Goal: Task Accomplishment & Management: Manage account settings

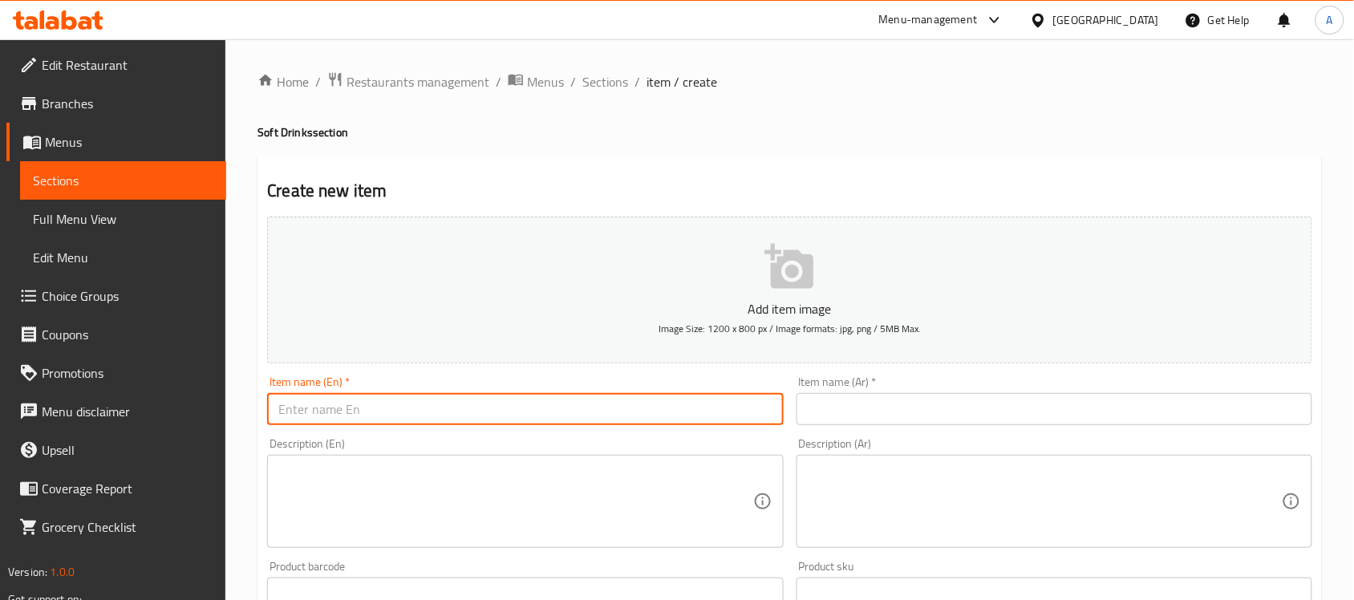
paste input "Pepsi"
click at [432, 401] on input "Pepsi" at bounding box center [525, 409] width 516 height 32
type input "Pepsi can"
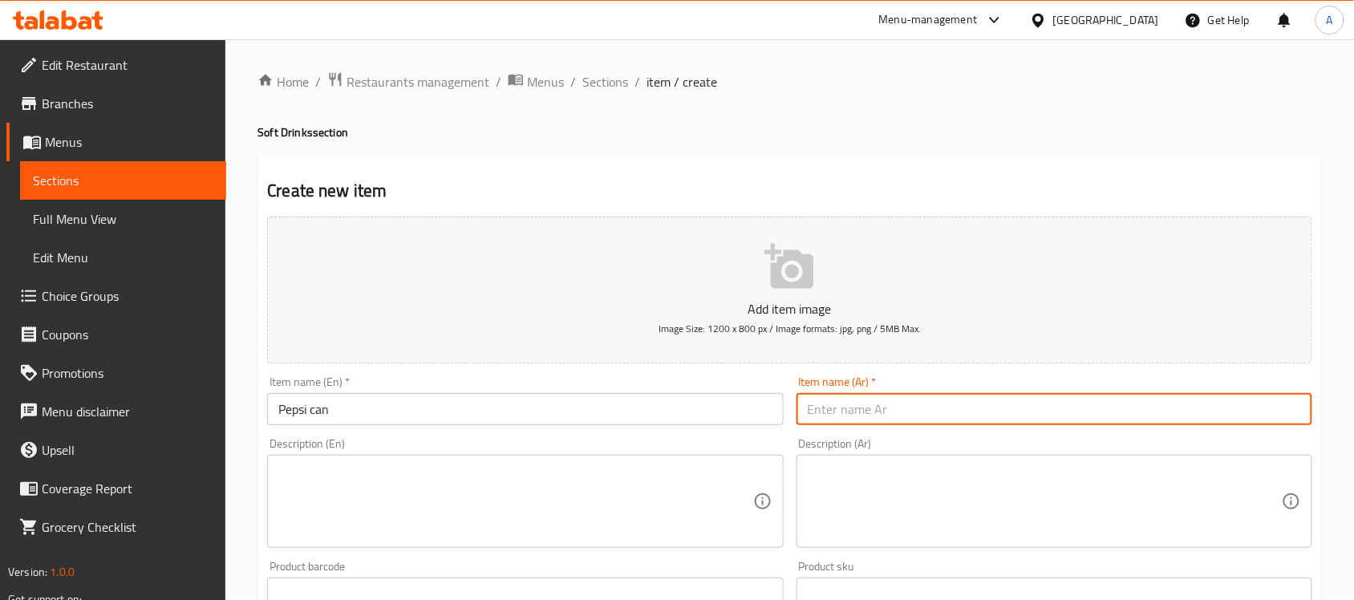
click at [839, 415] on input "text" at bounding box center [1055, 409] width 516 height 32
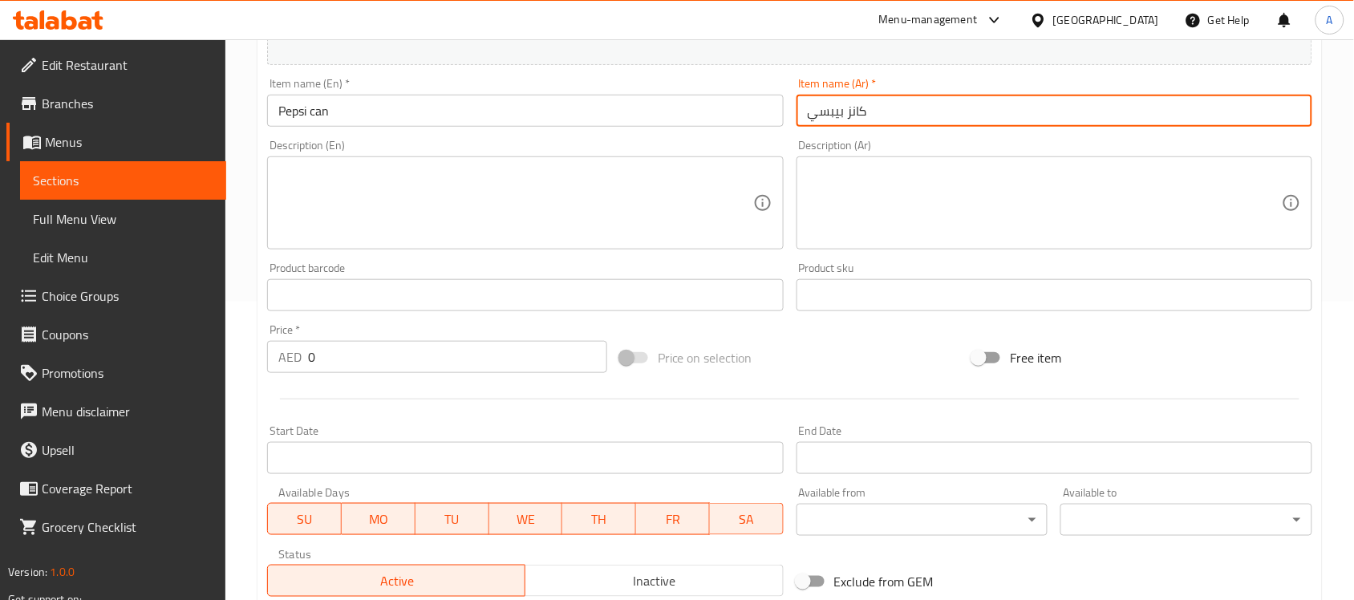
scroll to position [303, 0]
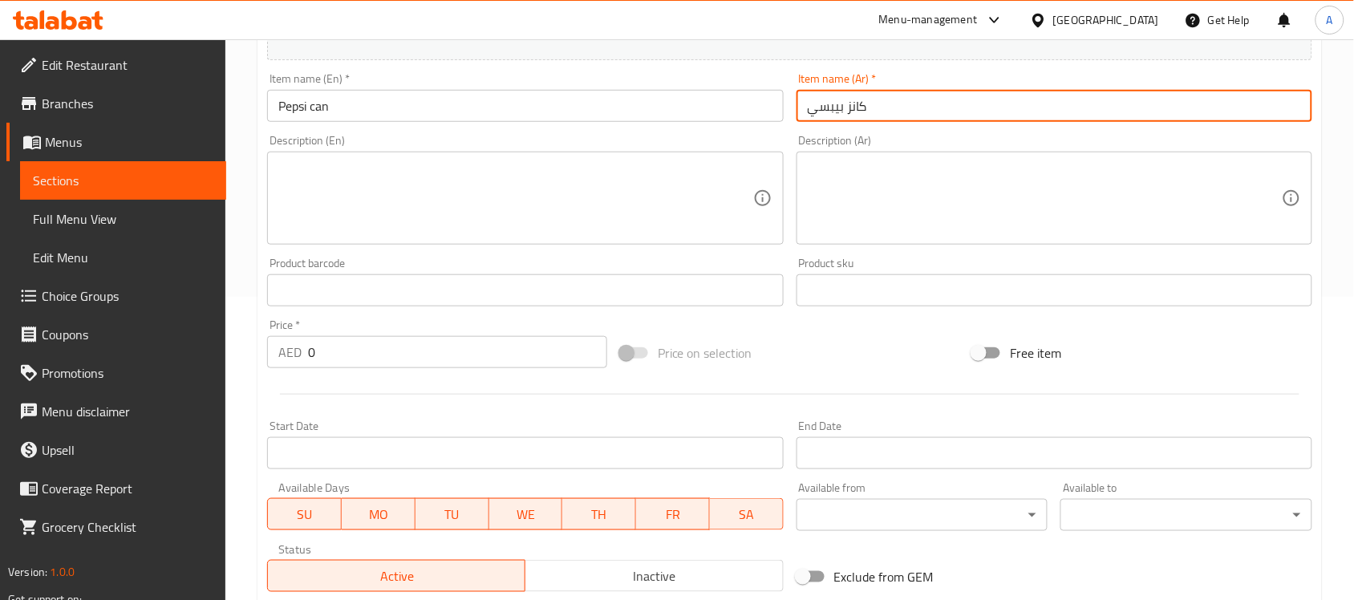
type input "كانز بيبسي"
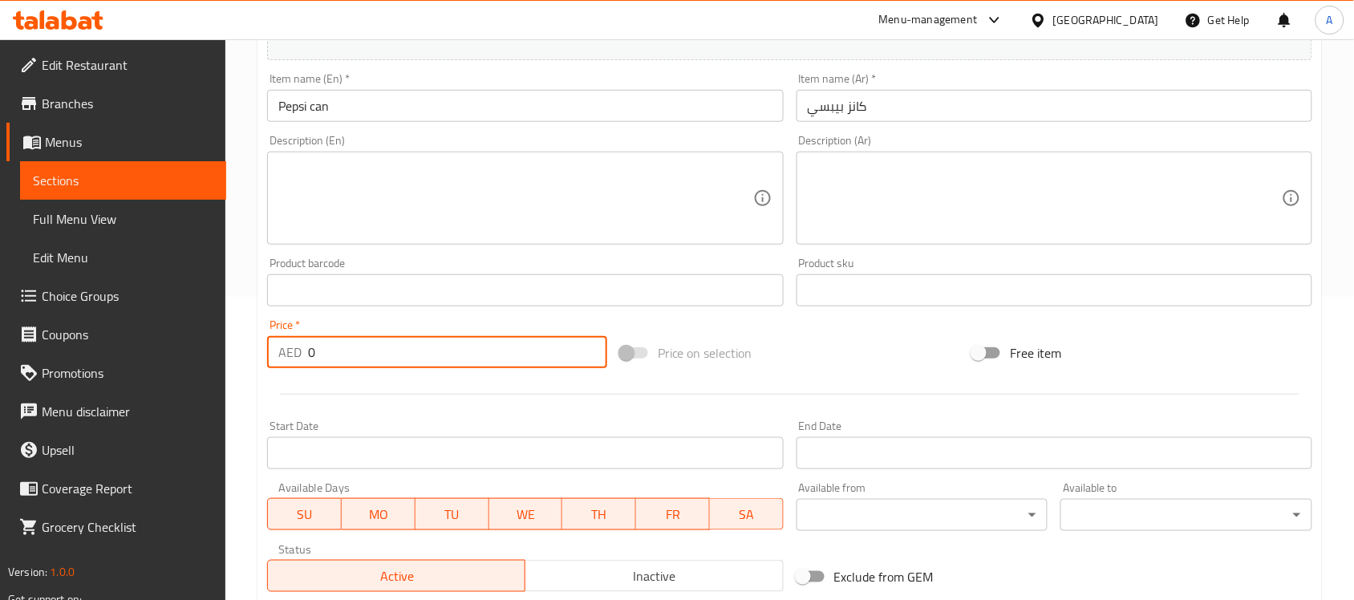
click at [351, 343] on input "0" at bounding box center [457, 352] width 299 height 32
type input "3"
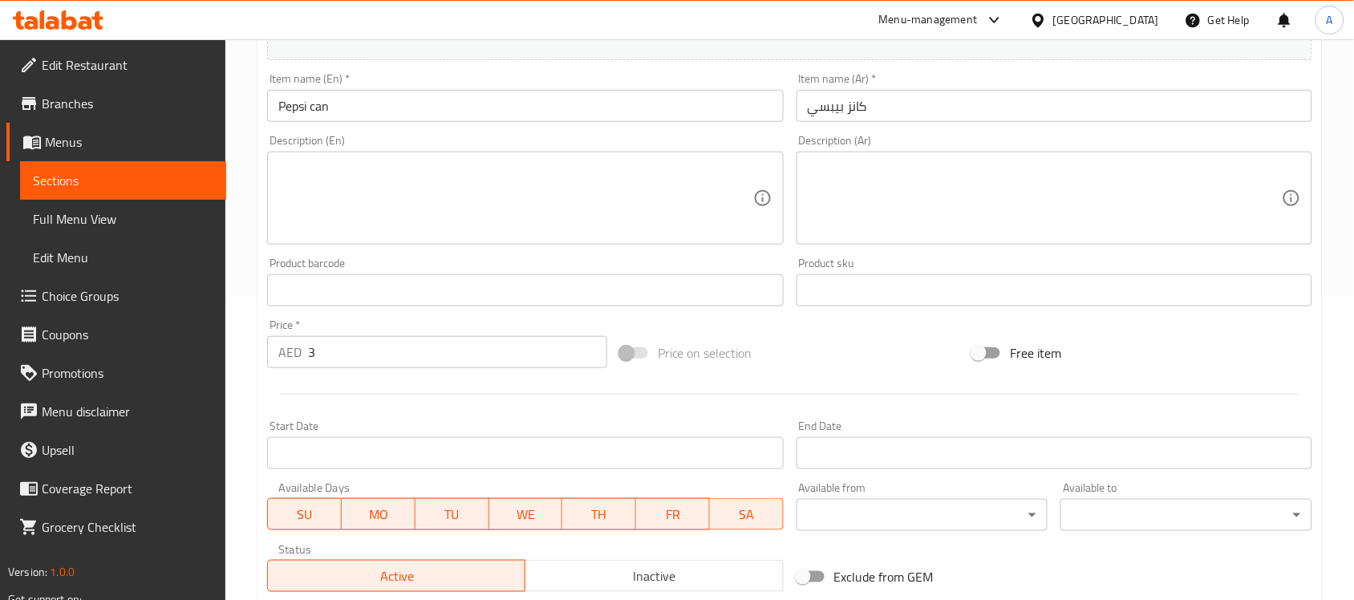
click at [437, 420] on div "Start Date Start Date" at bounding box center [525, 444] width 516 height 49
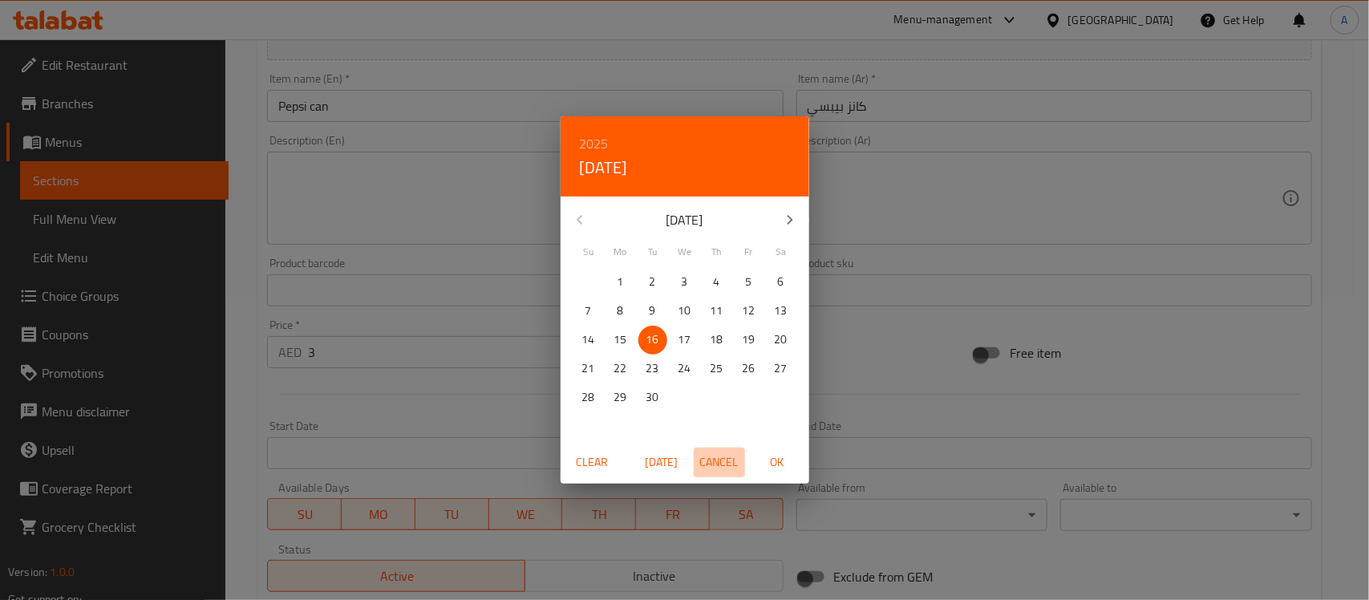
click at [720, 472] on span "Cancel" at bounding box center [719, 462] width 39 height 20
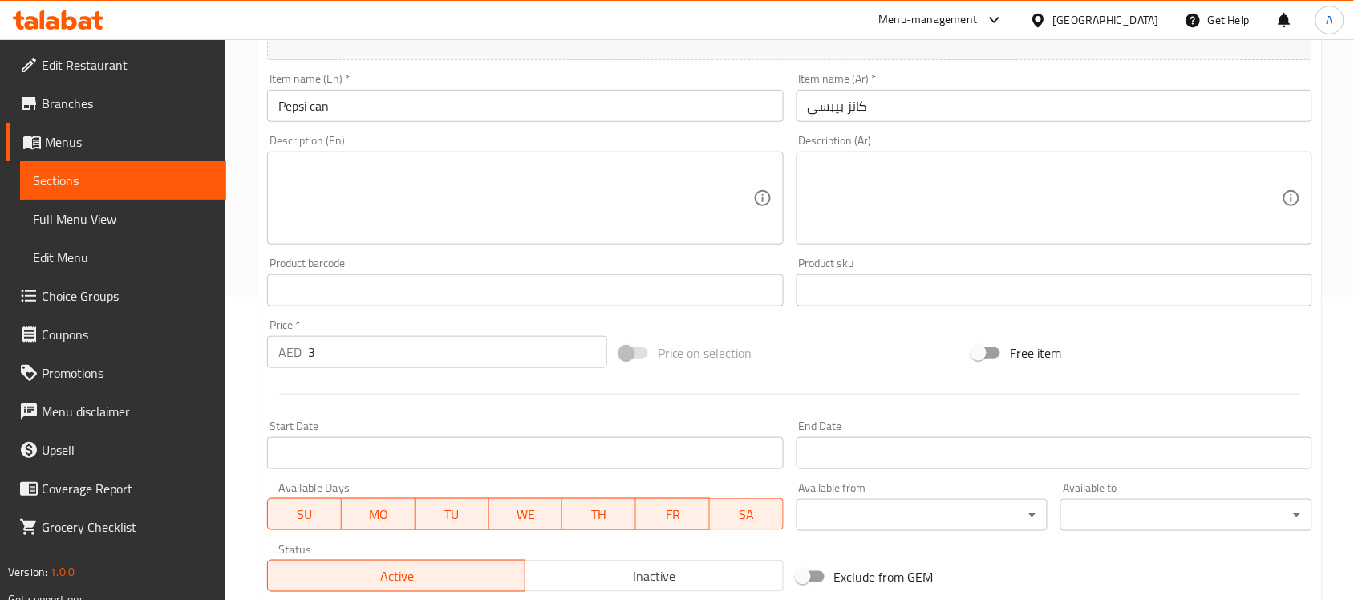
scroll to position [530, 0]
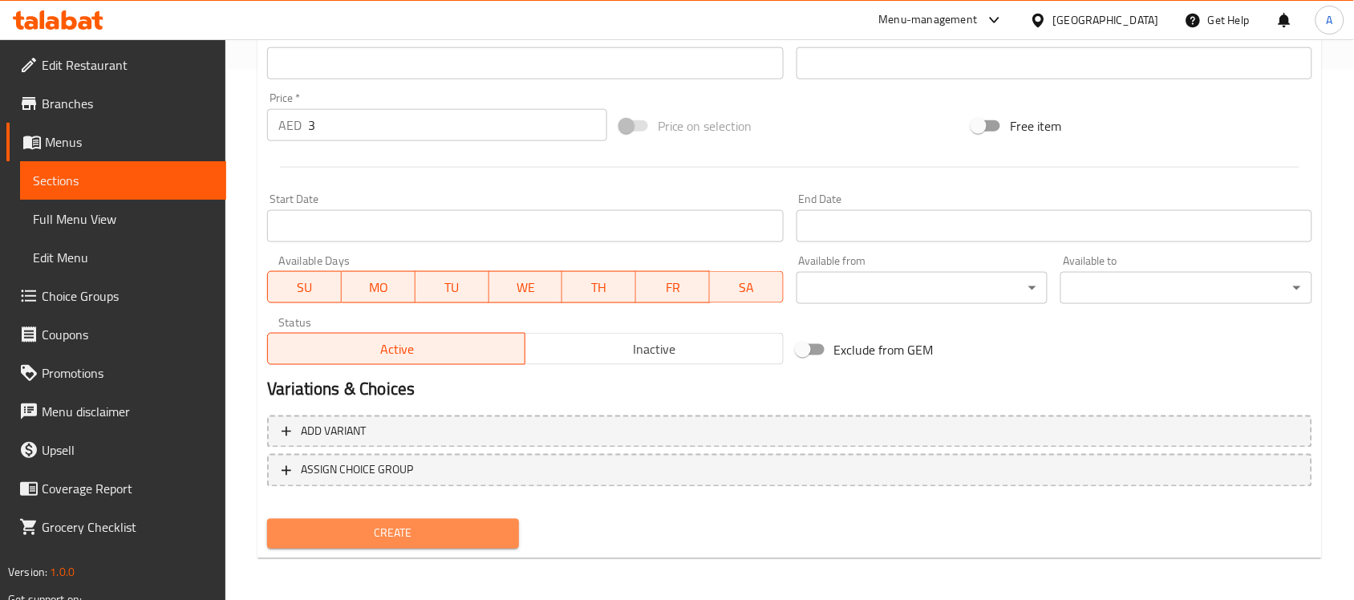
click at [433, 532] on span "Create" at bounding box center [393, 534] width 226 height 20
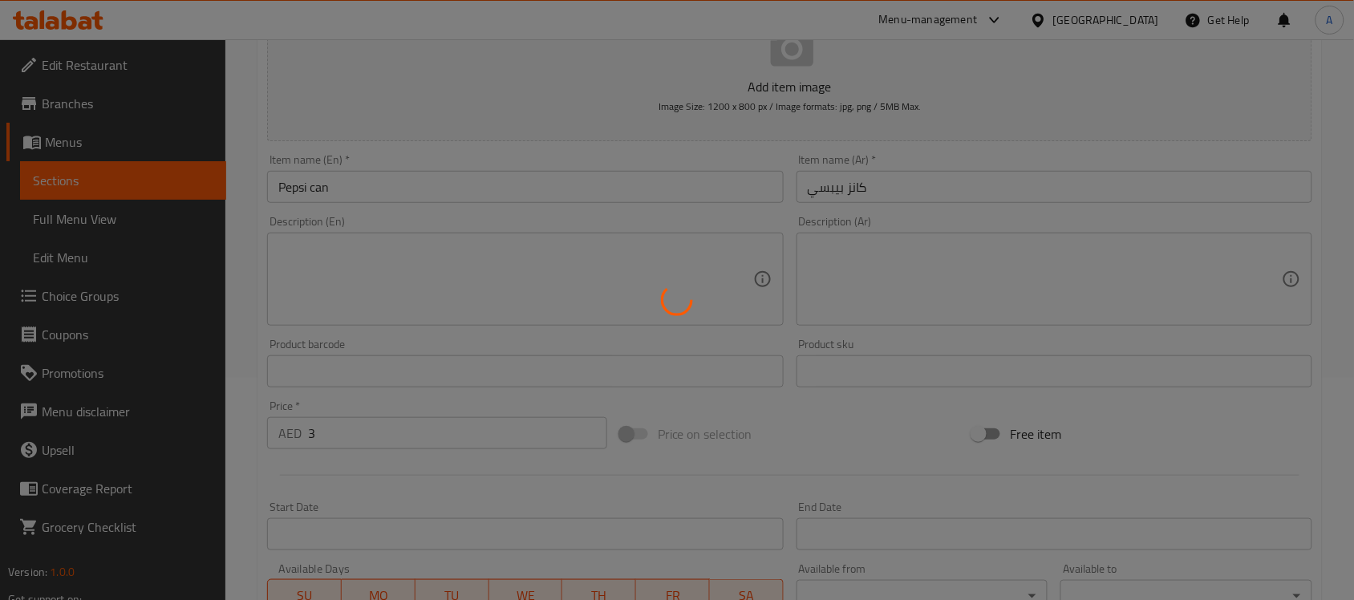
scroll to position [0, 0]
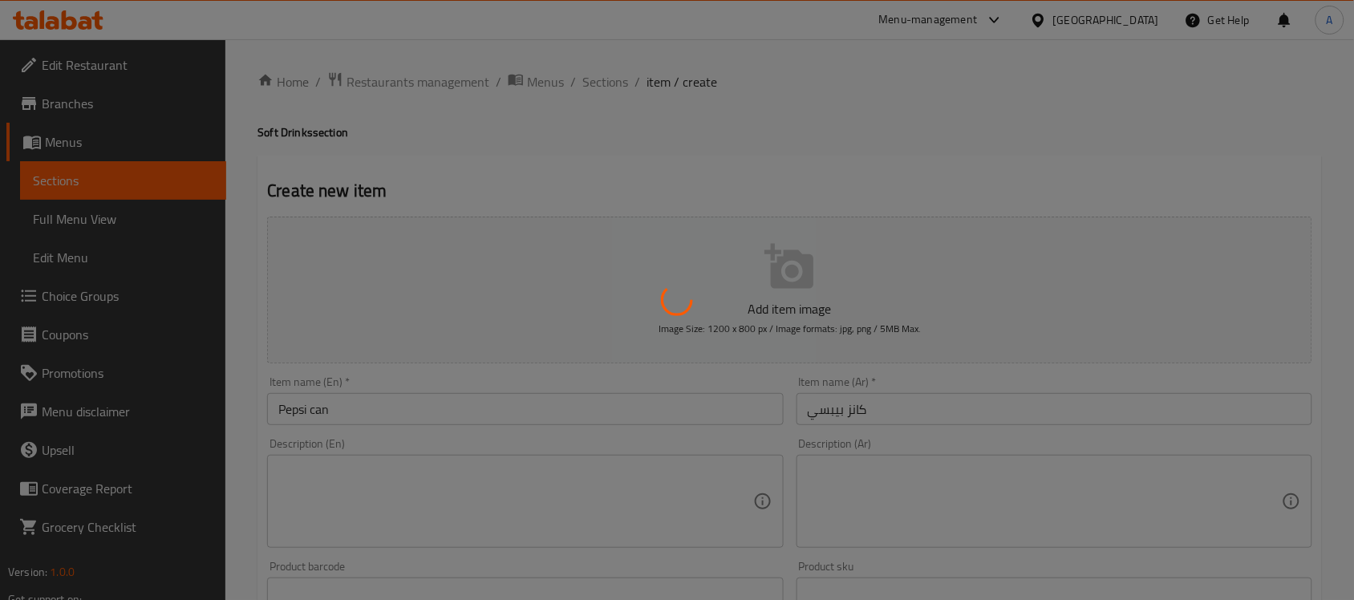
type input "0"
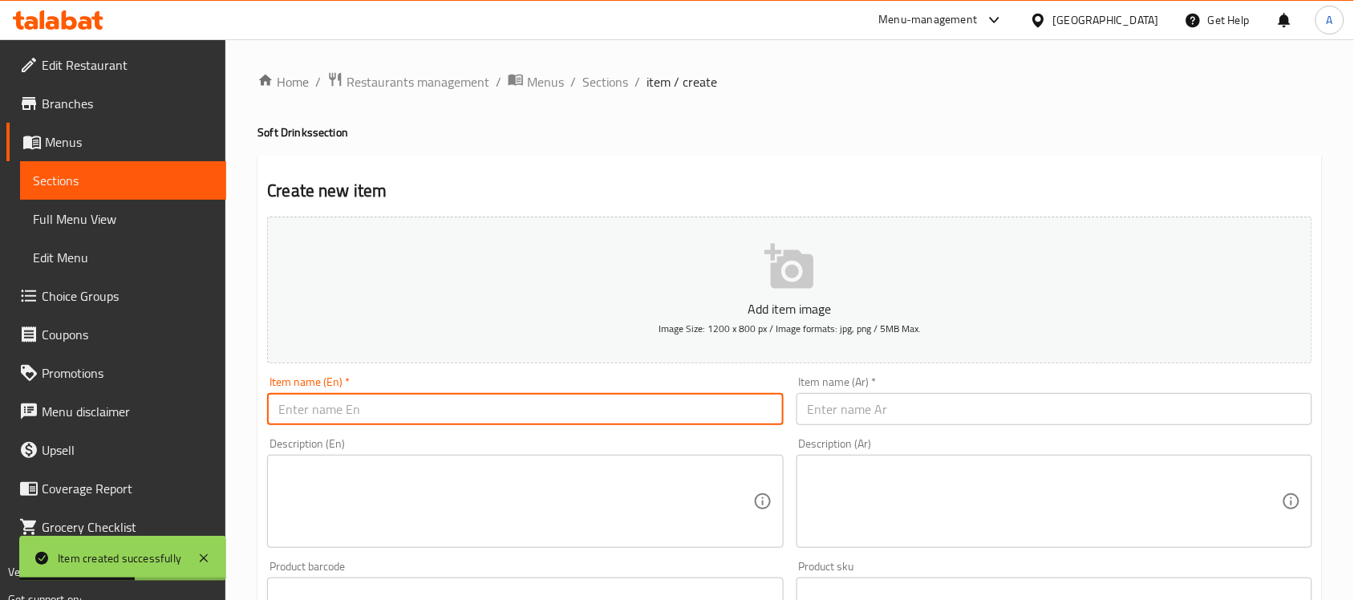
click at [415, 395] on input "text" at bounding box center [525, 409] width 516 height 32
paste input "7up"
type input "7 up"
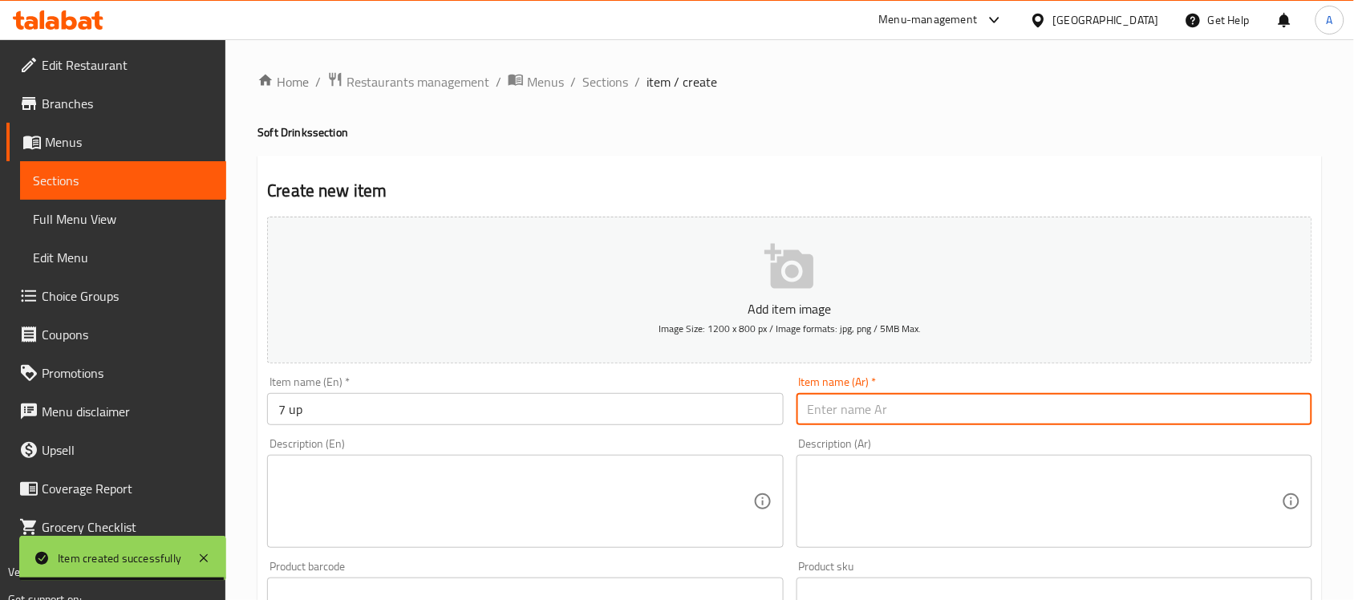
click at [807, 418] on input "text" at bounding box center [1055, 409] width 516 height 32
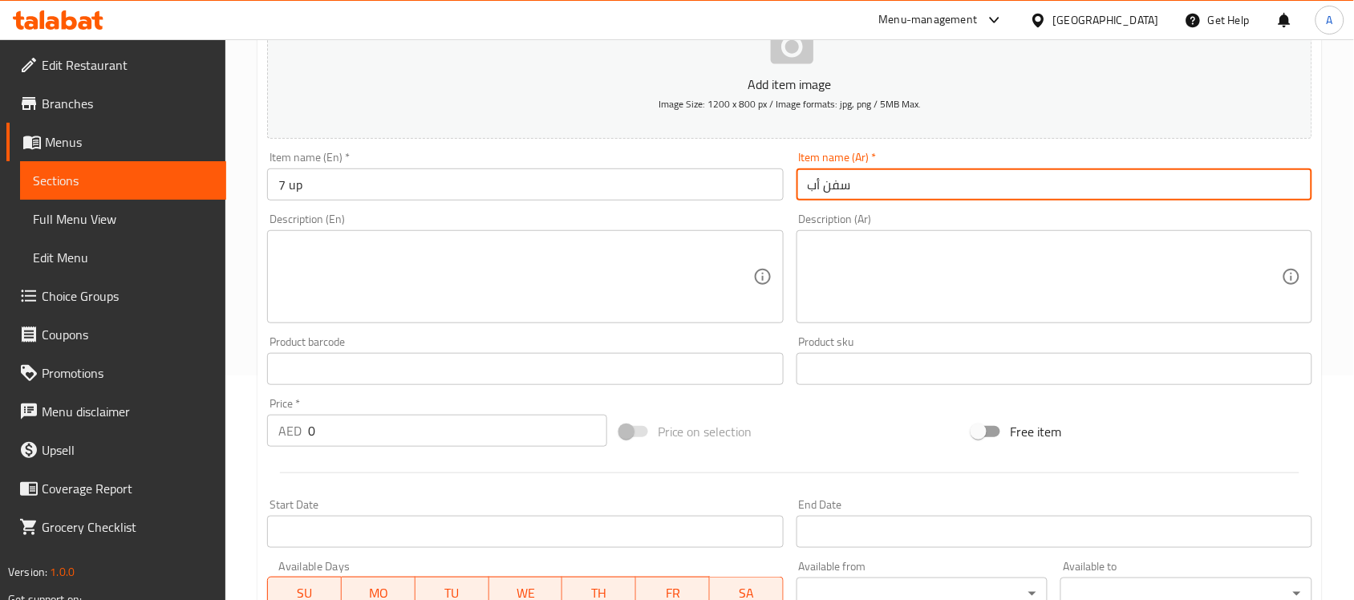
scroll to position [225, 0]
type input "سفن أب"
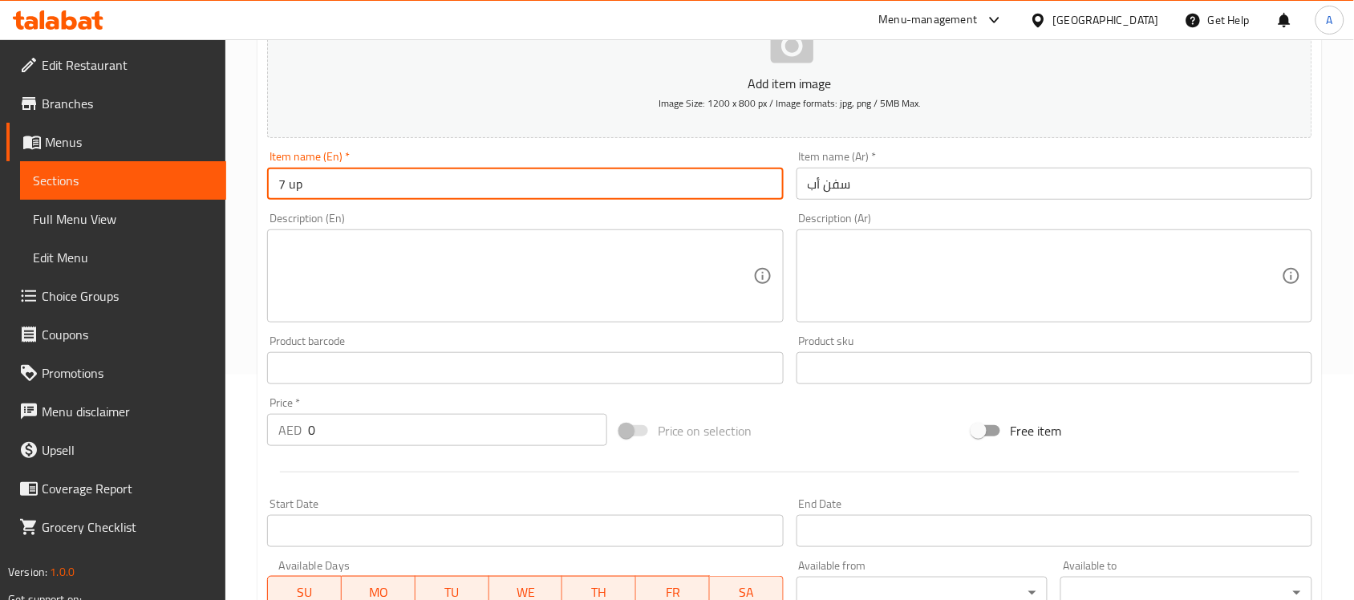
click at [361, 189] on input "7 up" at bounding box center [525, 184] width 516 height 32
type input "7 up can"
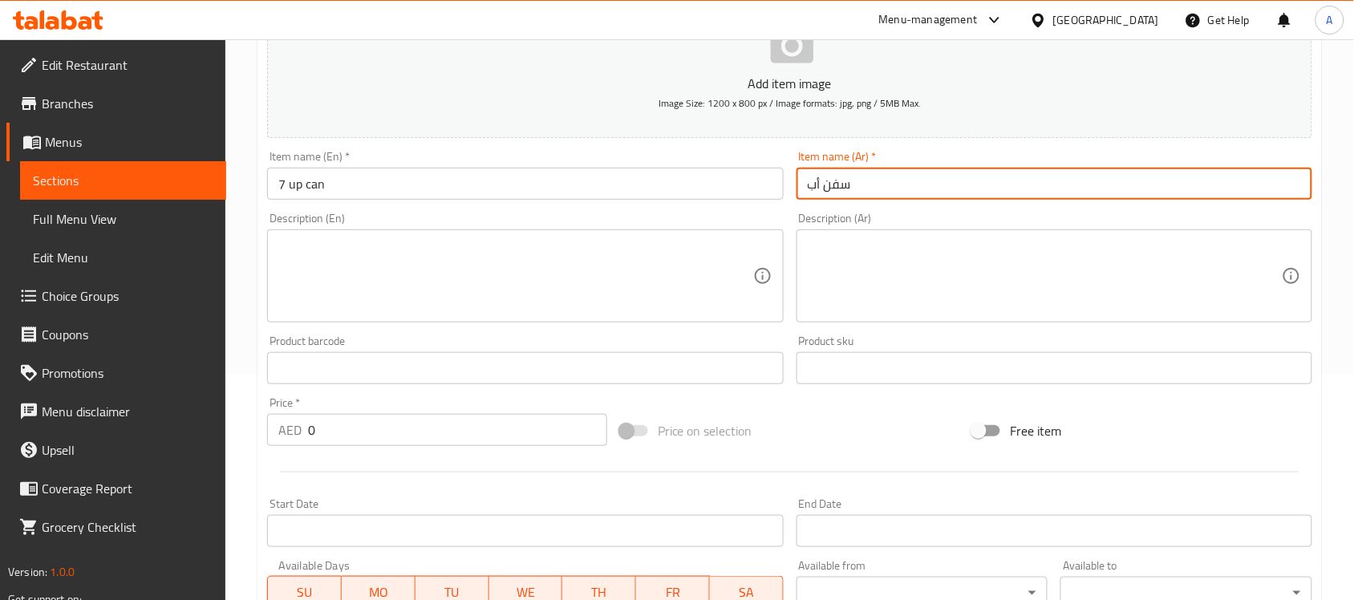
click at [797, 189] on input "سفن أب" at bounding box center [1055, 184] width 516 height 32
type input "كانز سفن أب"
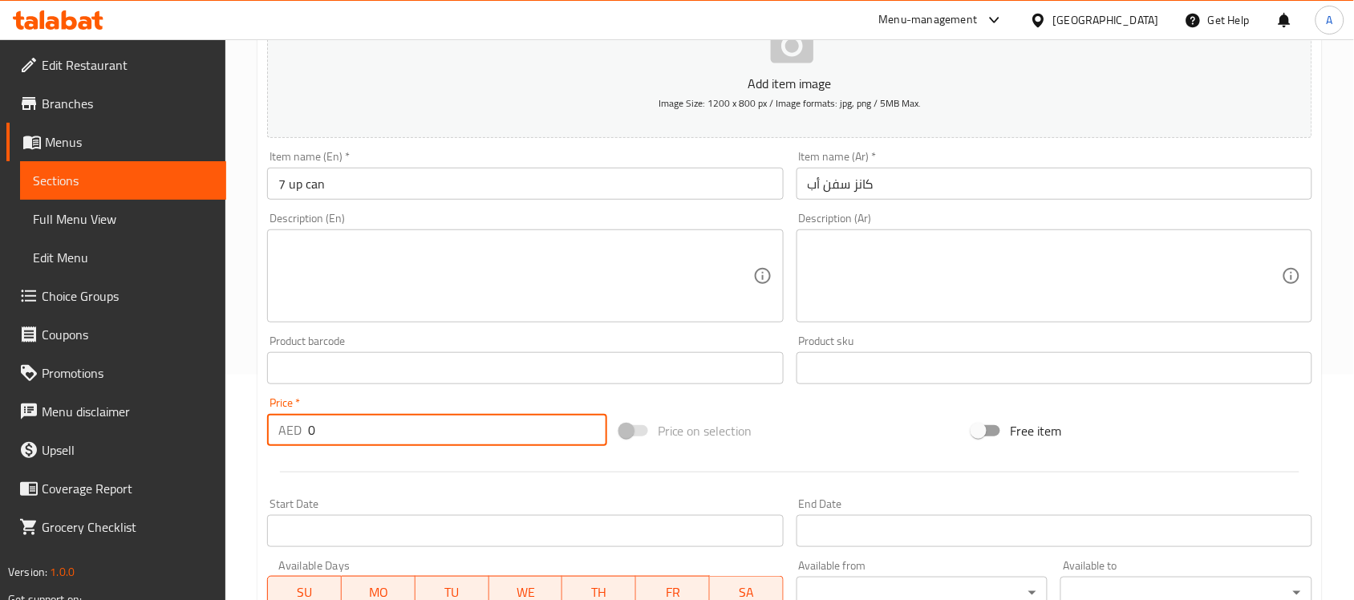
click at [397, 423] on input "0" at bounding box center [457, 430] width 299 height 32
type input "3"
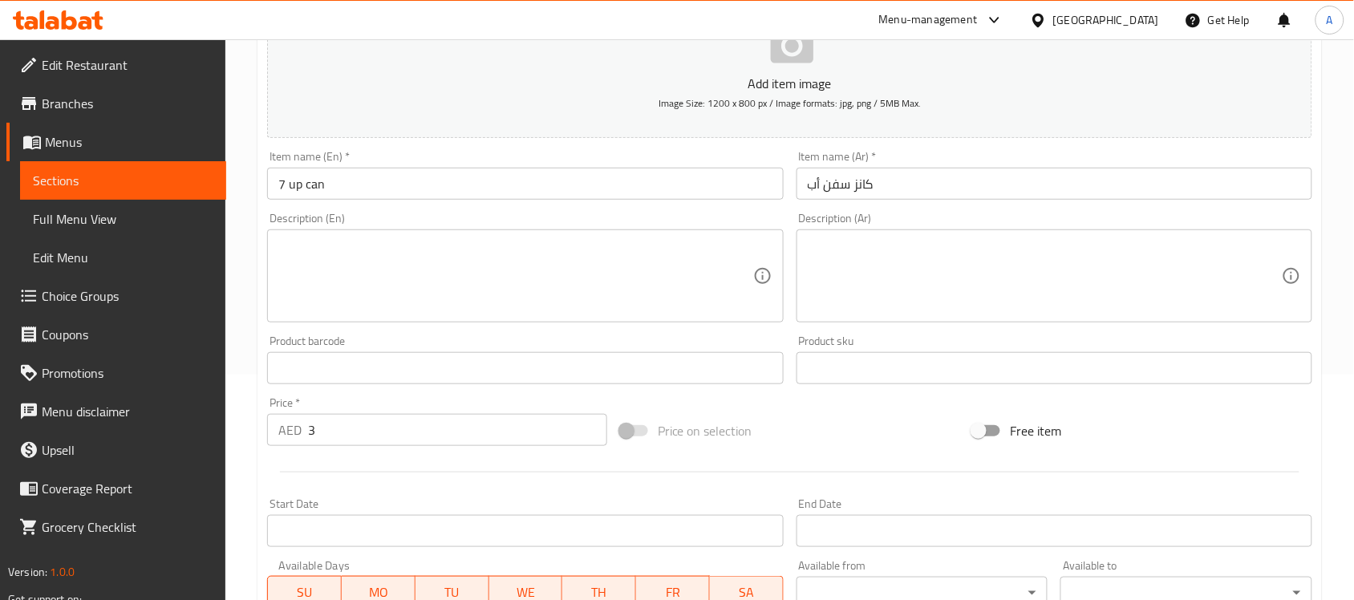
click at [461, 389] on div "Product barcode Product barcode" at bounding box center [525, 360] width 529 height 62
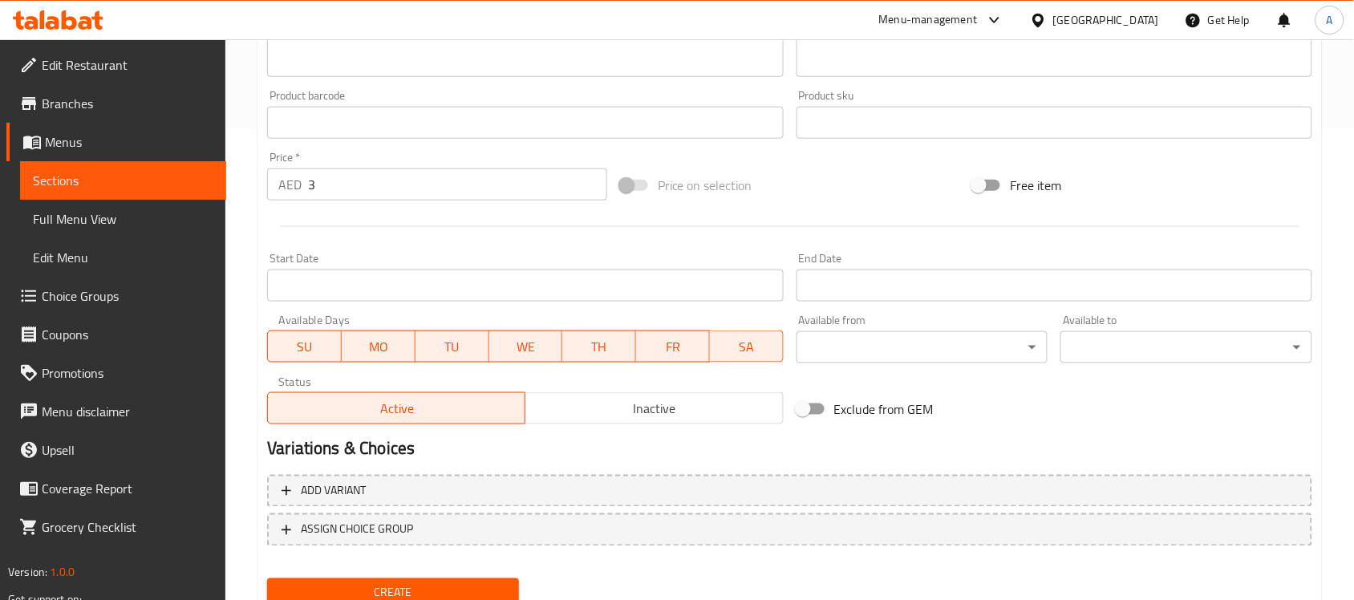
scroll to position [530, 0]
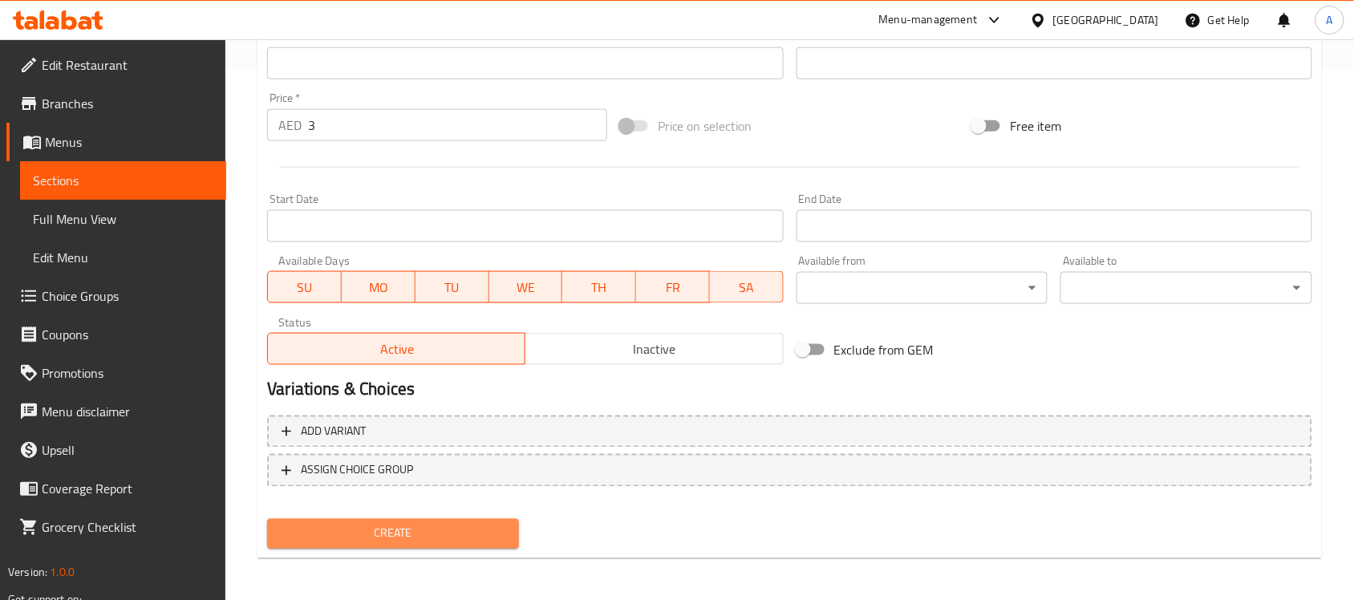
click at [431, 534] on span "Create" at bounding box center [393, 534] width 226 height 20
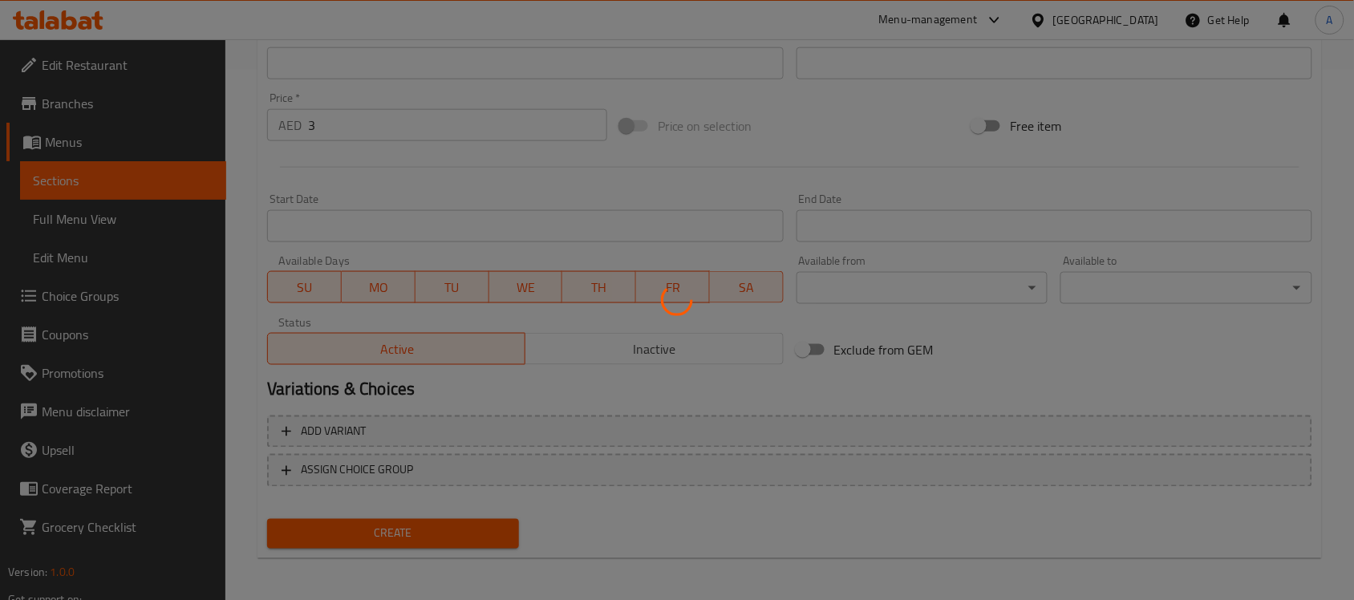
type input "0"
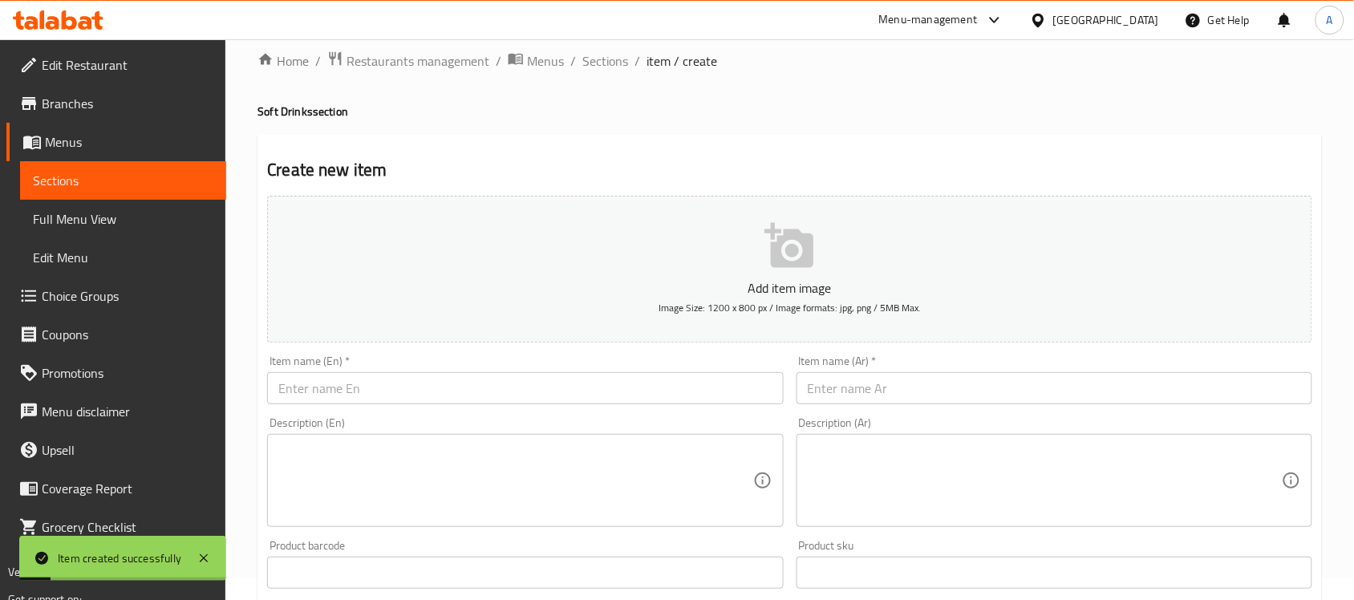
scroll to position [0, 0]
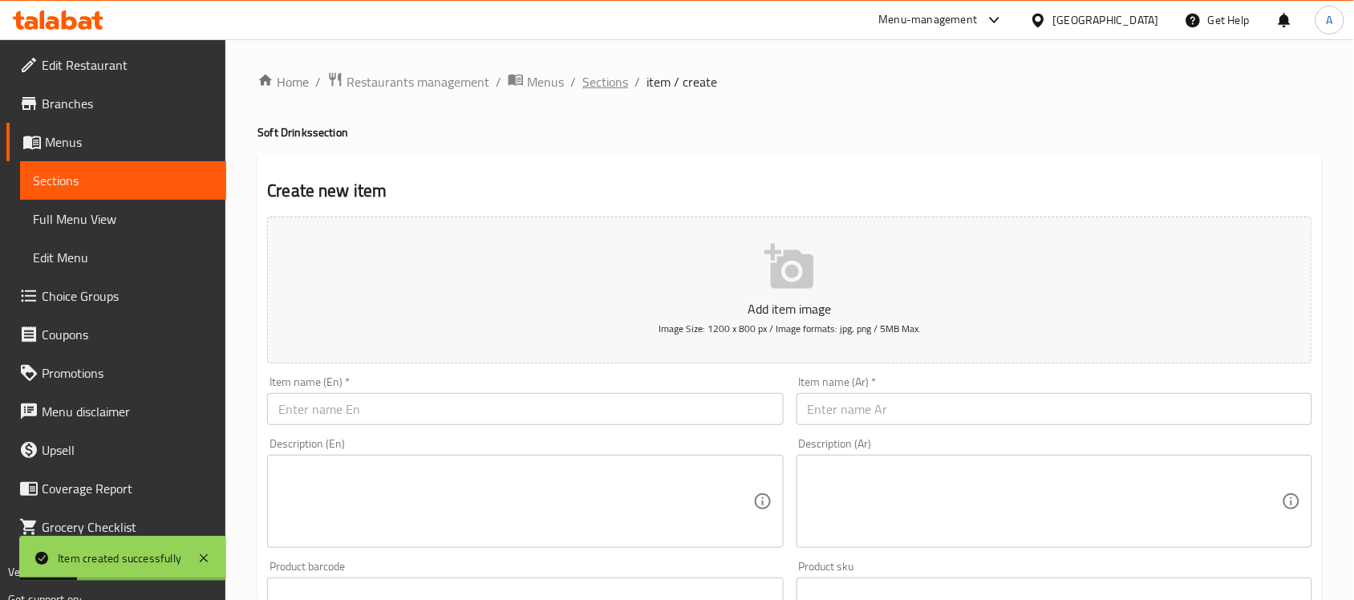
click at [594, 80] on span "Sections" at bounding box center [605, 81] width 46 height 19
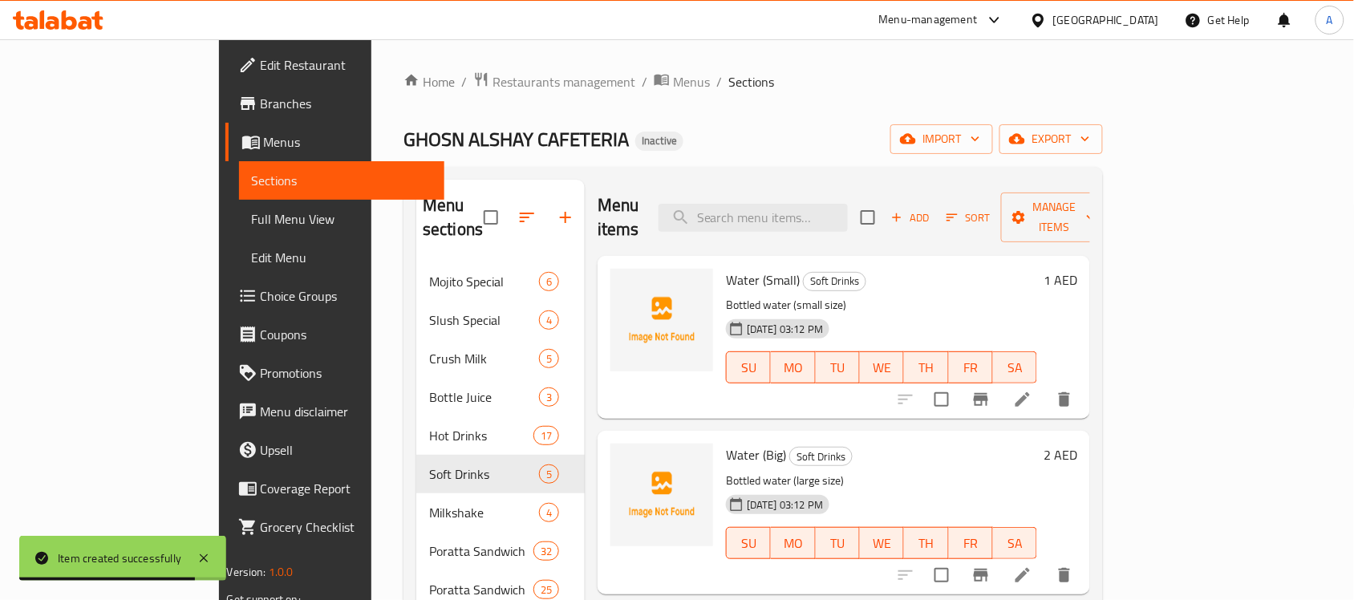
click at [932, 295] on p "Bottled water (small size)" at bounding box center [881, 305] width 311 height 20
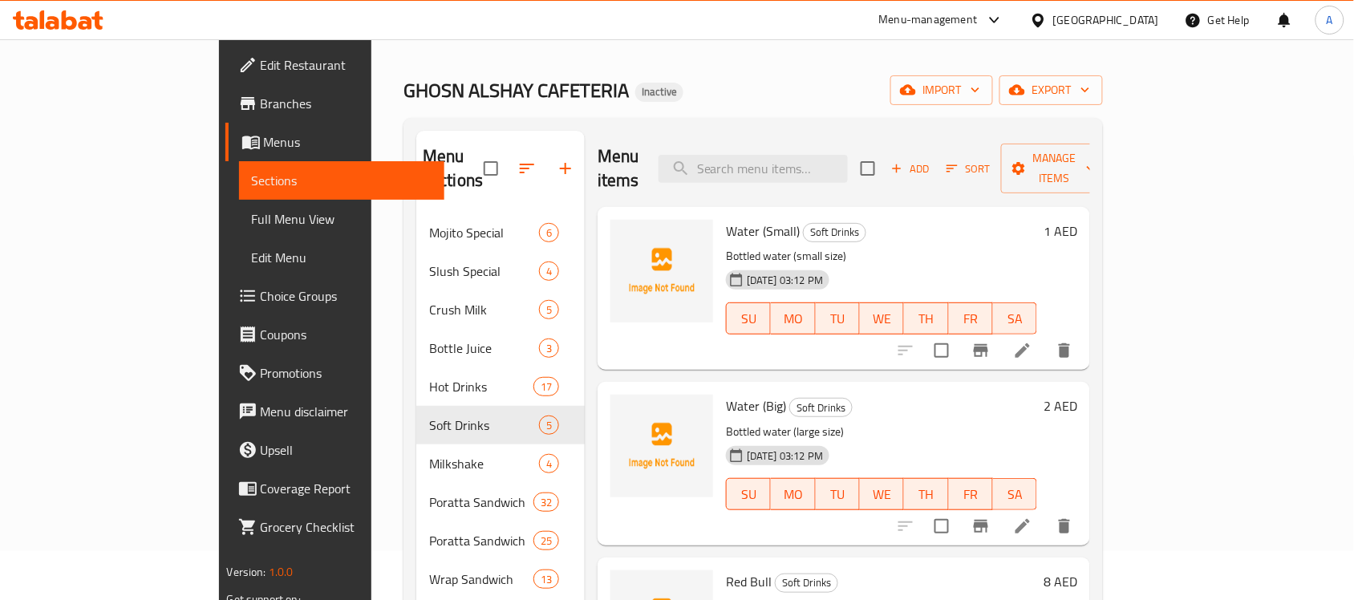
scroll to position [48, 0]
click at [261, 67] on span "Edit Restaurant" at bounding box center [347, 64] width 172 height 19
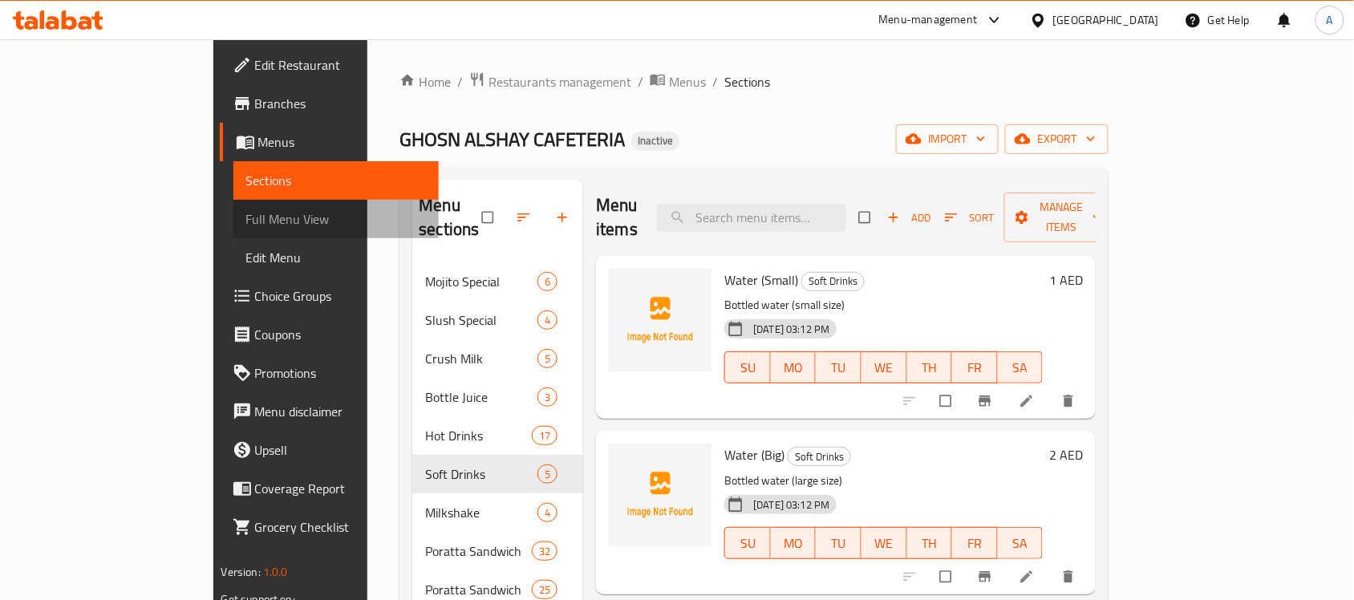
click at [246, 221] on span "Full Menu View" at bounding box center [336, 218] width 180 height 19
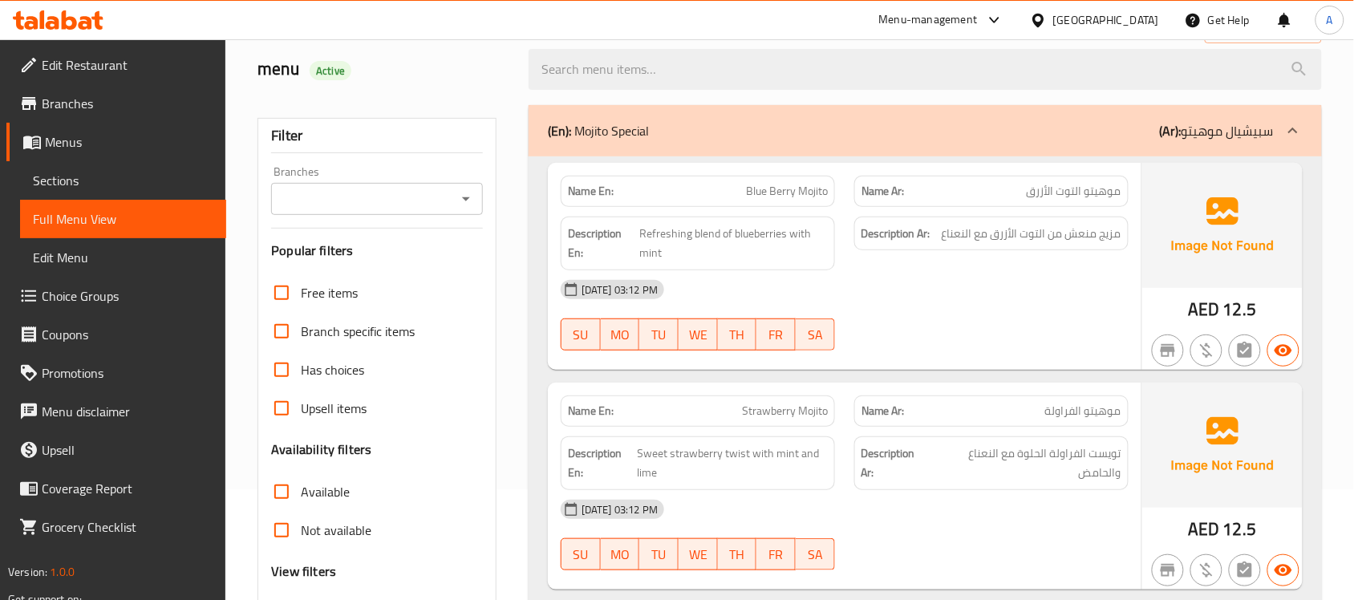
scroll to position [81, 0]
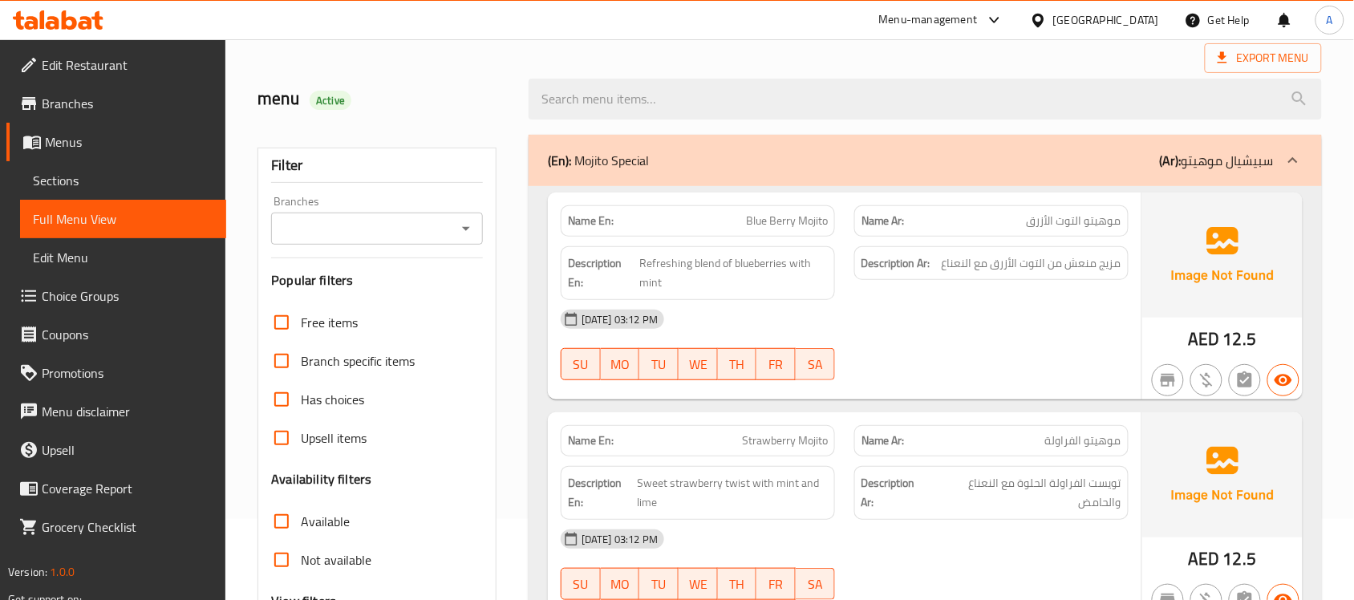
click at [932, 160] on div "(En): Mojito Special (Ar): سبيشيال موهيتو" at bounding box center [911, 160] width 726 height 19
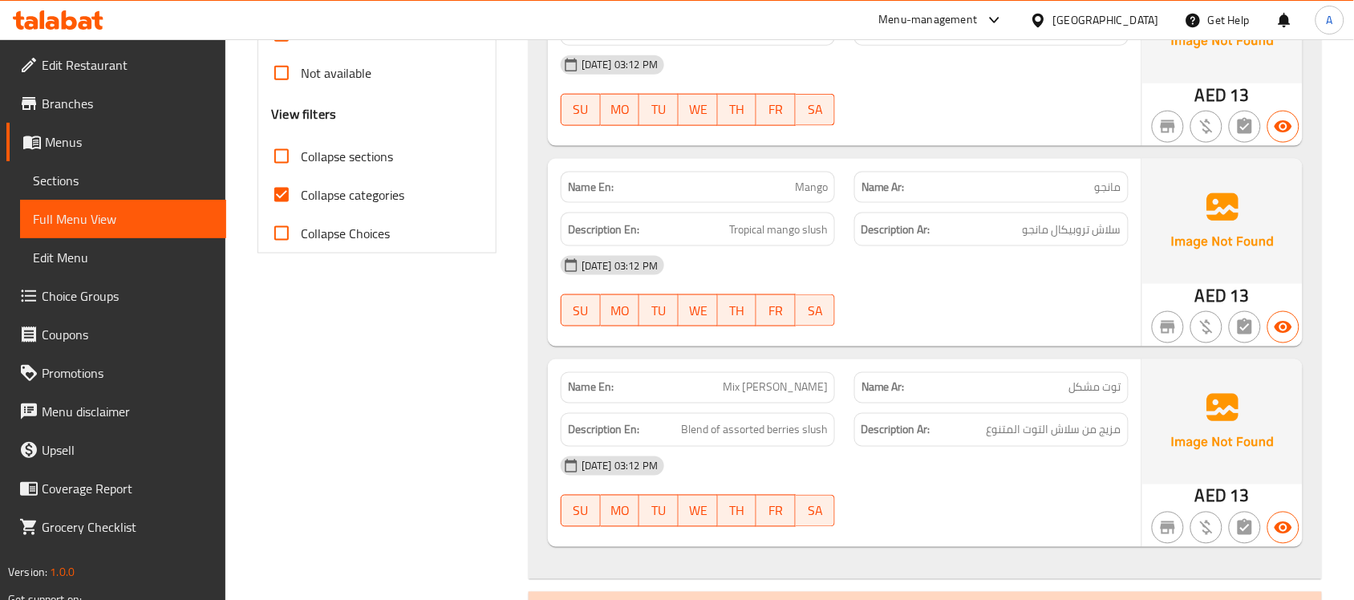
scroll to position [570, 0]
click at [839, 411] on div "Description En: Blend of assorted berries slush" at bounding box center [698, 429] width 294 height 54
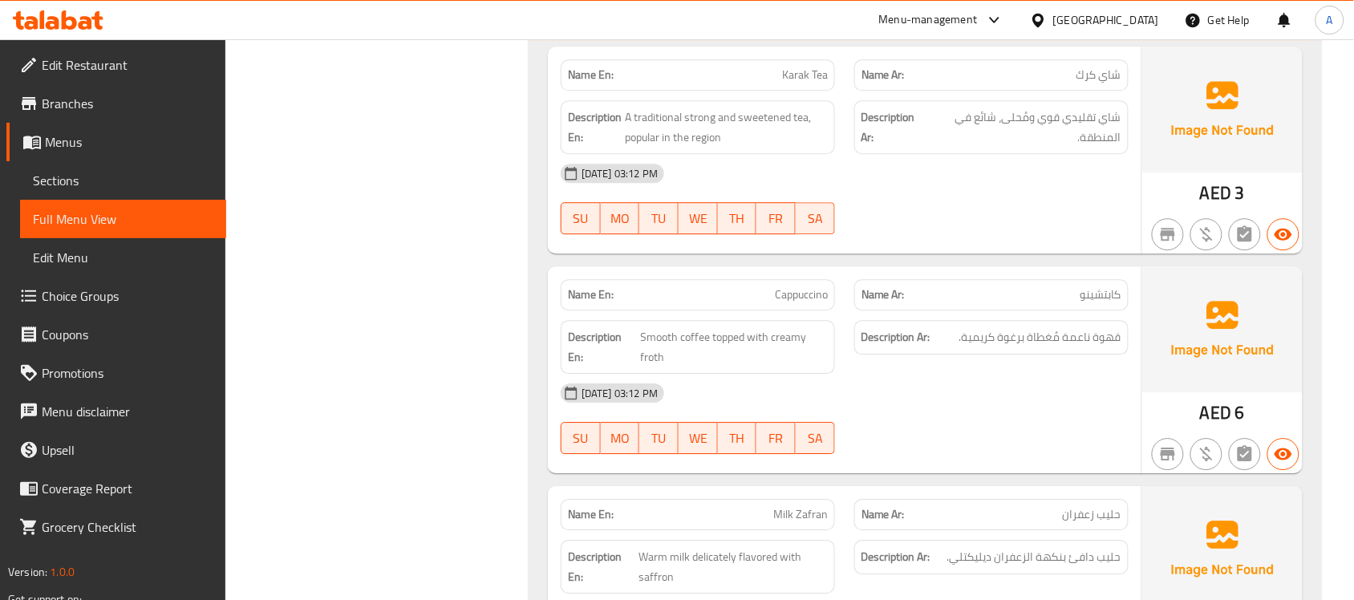
scroll to position [3053, 0]
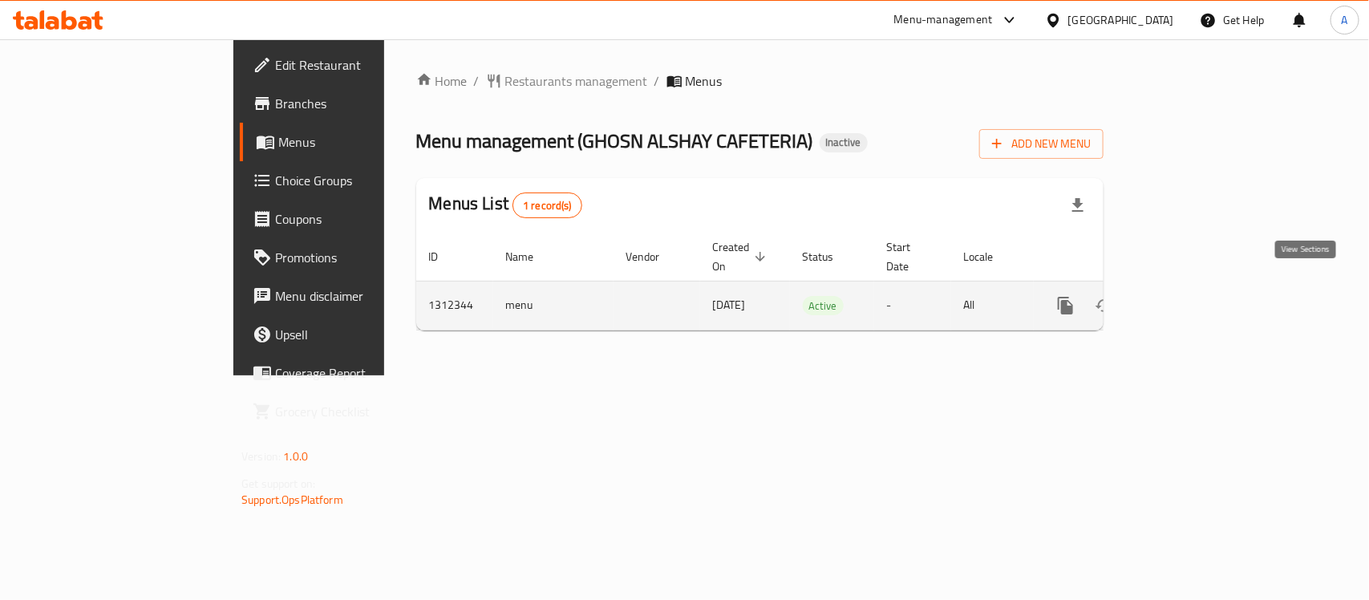
click at [1191, 296] on icon "enhanced table" at bounding box center [1181, 305] width 19 height 19
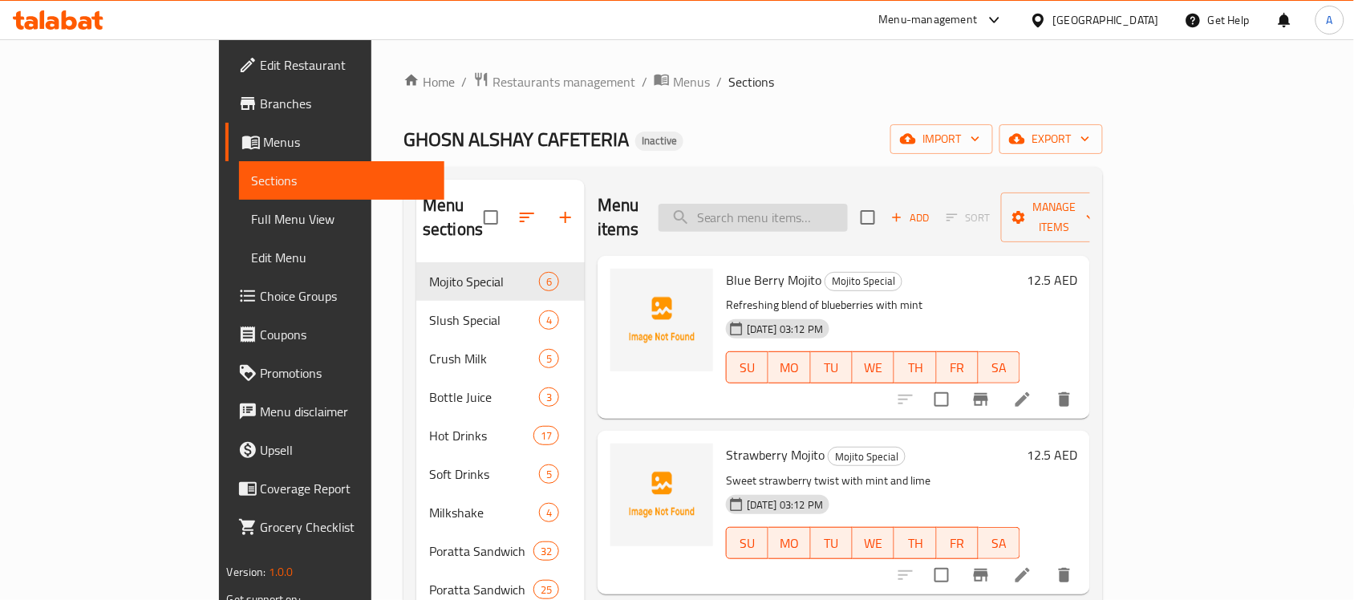
click at [771, 204] on input "search" at bounding box center [753, 218] width 189 height 28
paste input "Prawns Jumbo Poratta"
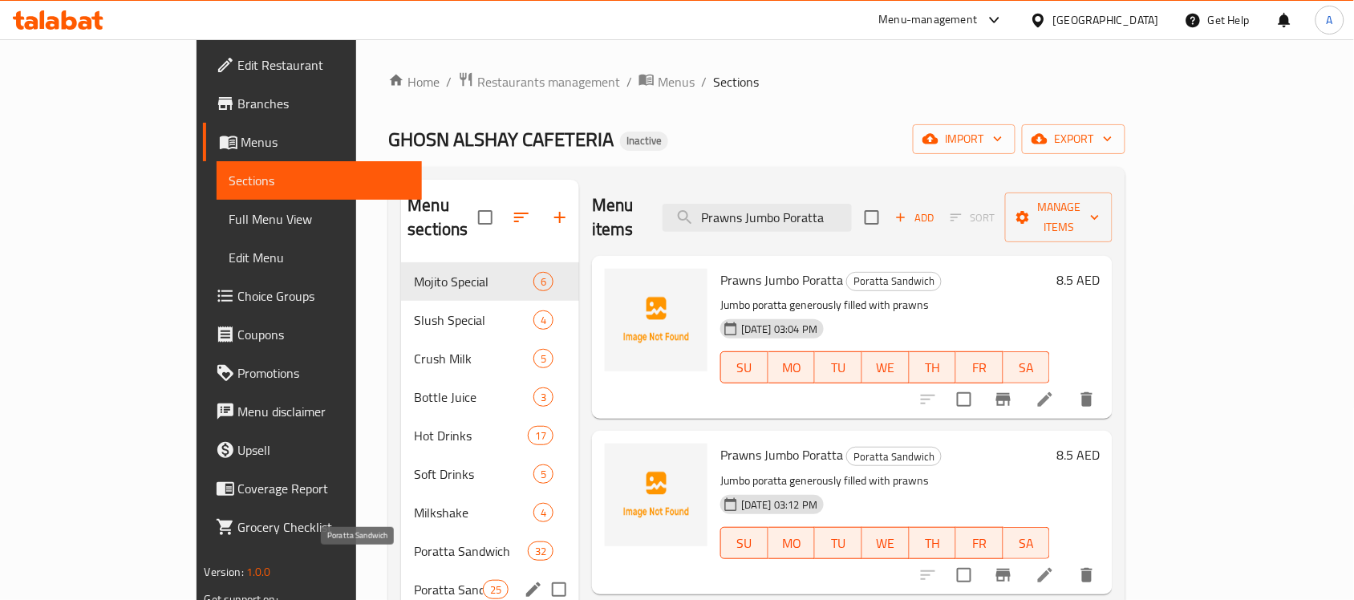
type input "Prawns Jumbo Poratta"
click at [414, 580] on span "Poratta Sandwich" at bounding box center [448, 589] width 68 height 19
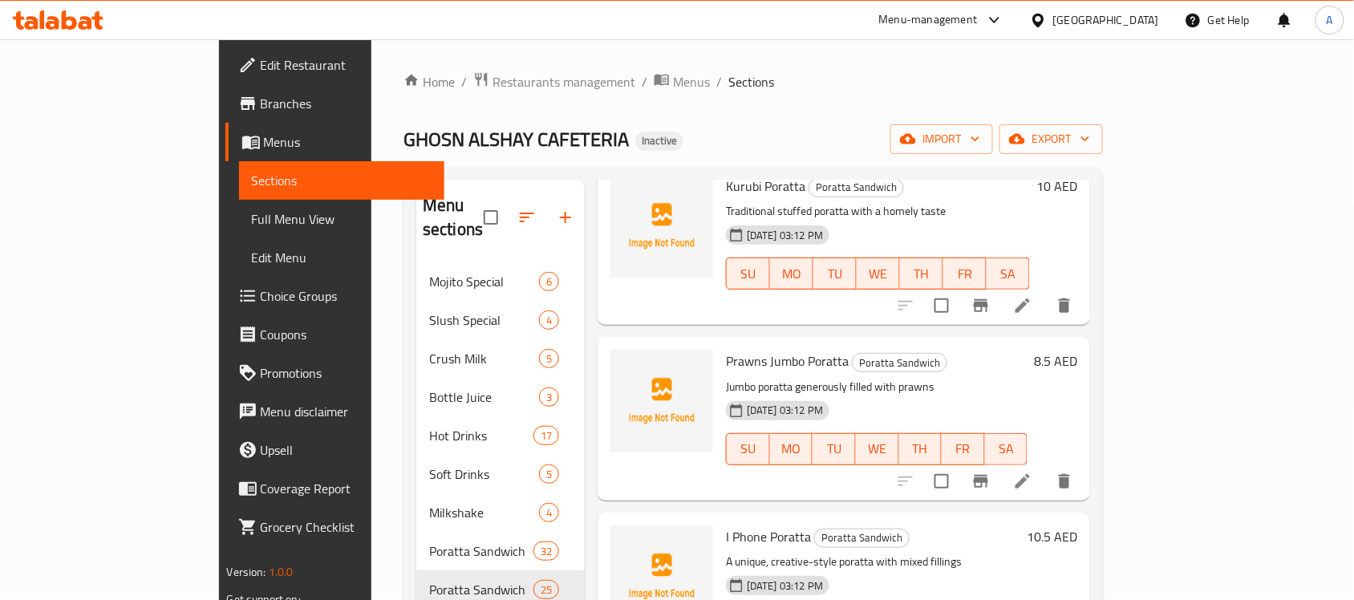
scroll to position [1167, 0]
click at [1074, 470] on icon "delete" at bounding box center [1064, 479] width 19 height 19
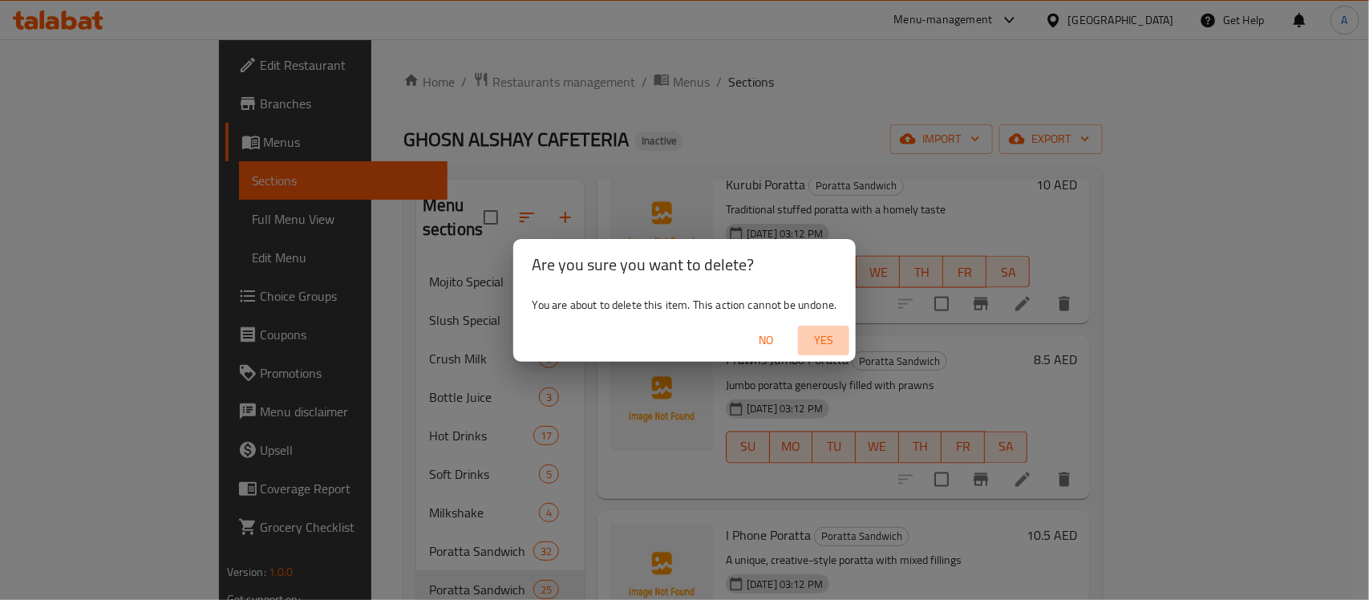
click at [831, 346] on span "Yes" at bounding box center [824, 341] width 39 height 20
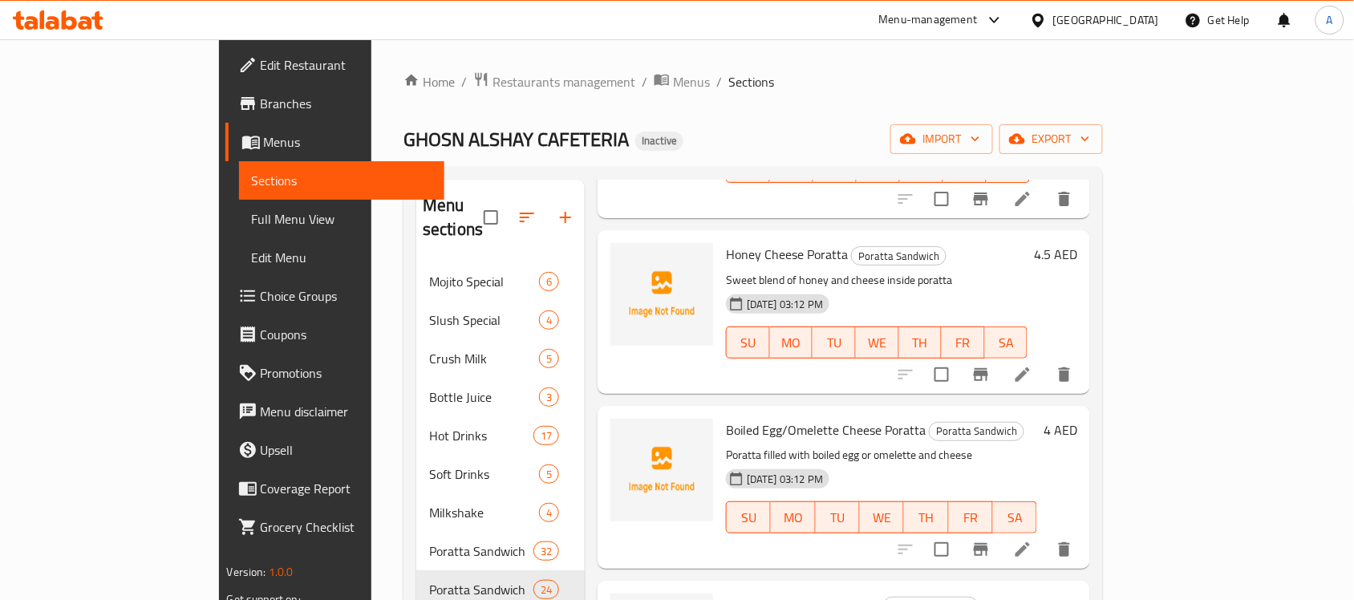
scroll to position [2521, 0]
click at [1070, 541] on icon "delete" at bounding box center [1064, 548] width 11 height 14
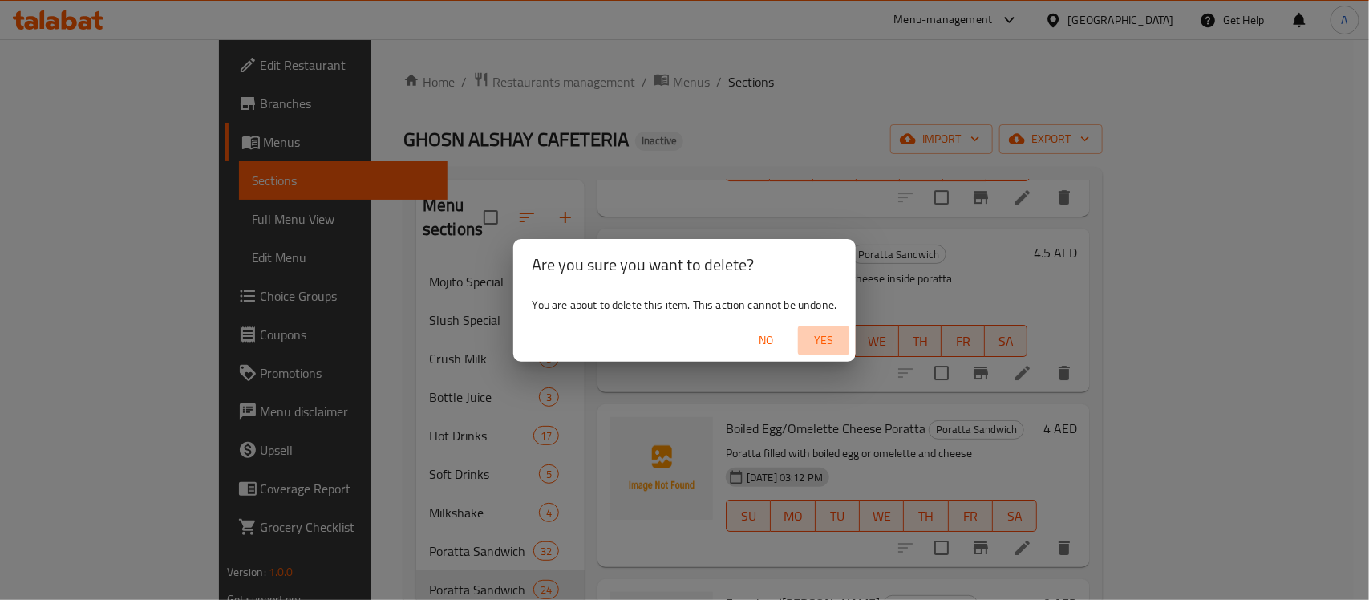
click at [826, 343] on span "Yes" at bounding box center [824, 341] width 39 height 20
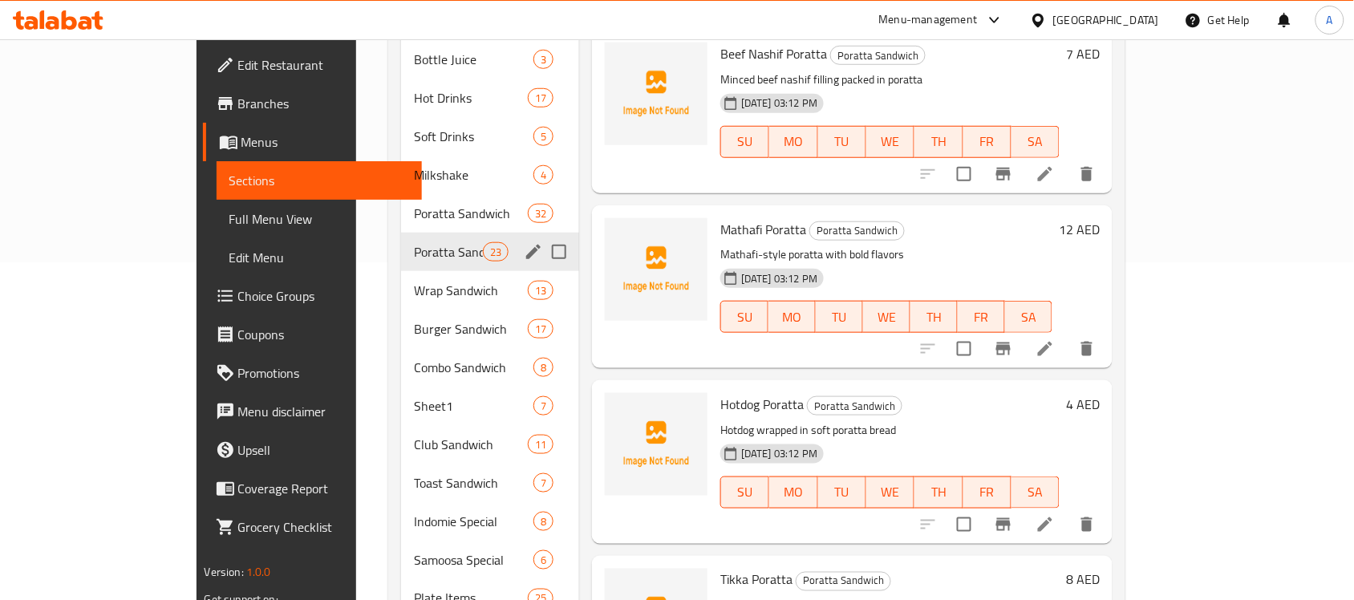
scroll to position [337, 0]
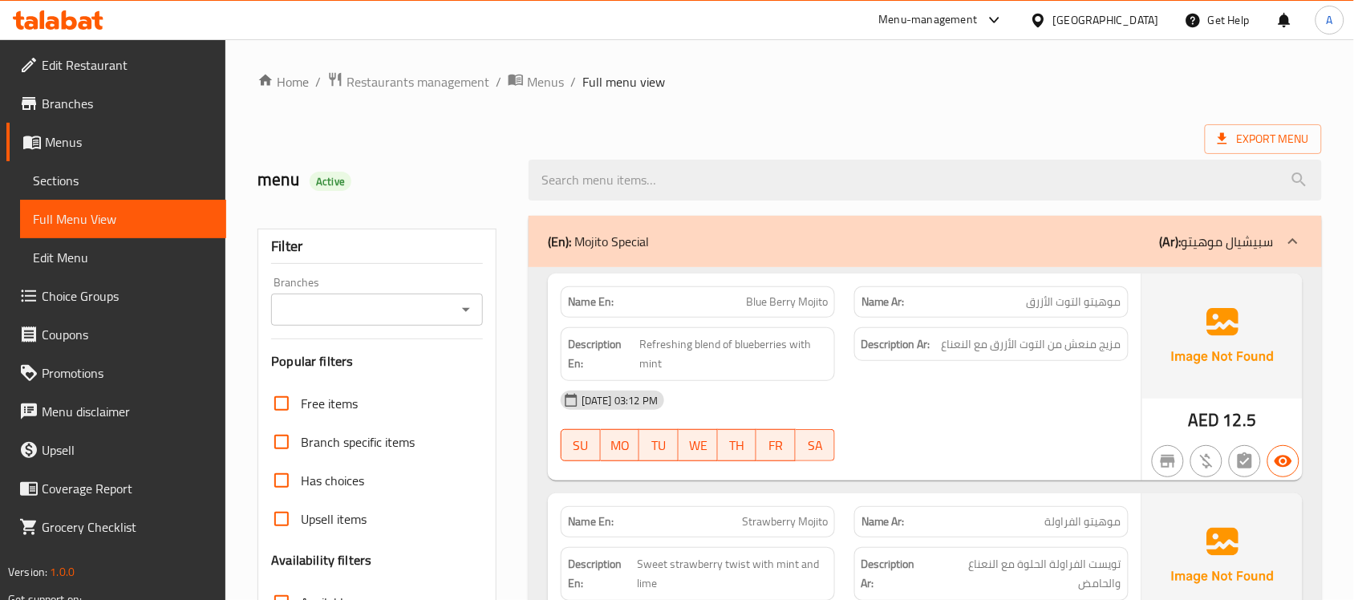
scroll to position [387, 0]
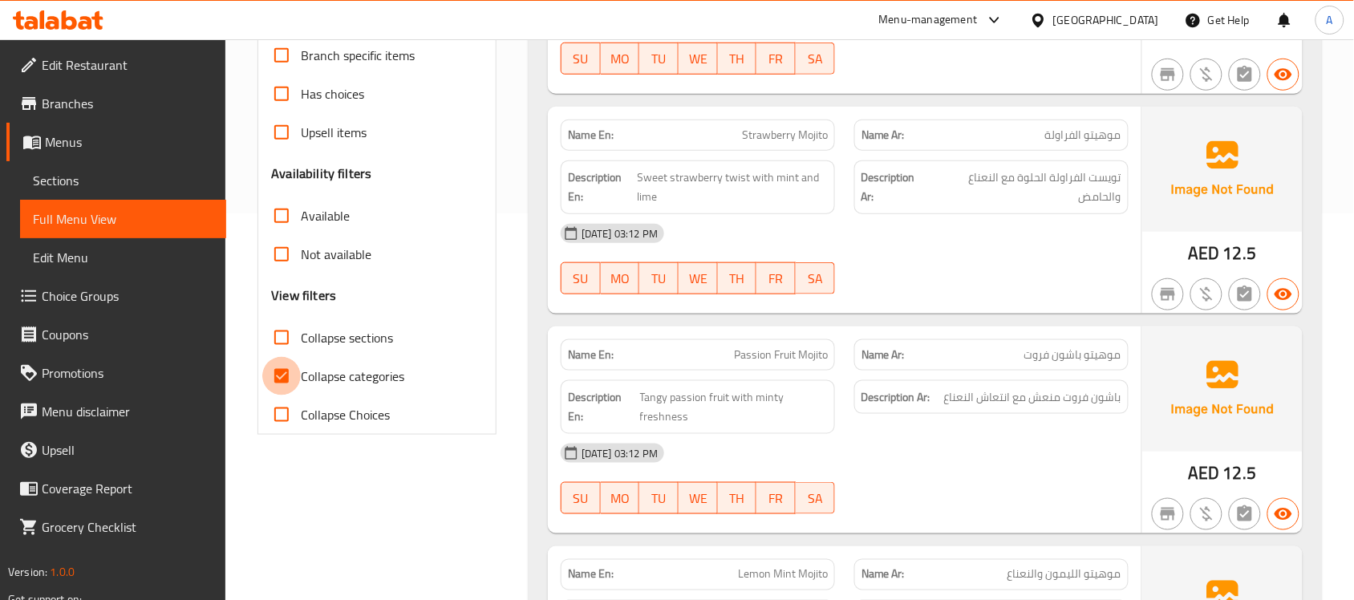
click at [278, 374] on input "Collapse categories" at bounding box center [281, 376] width 39 height 39
checkbox input "false"
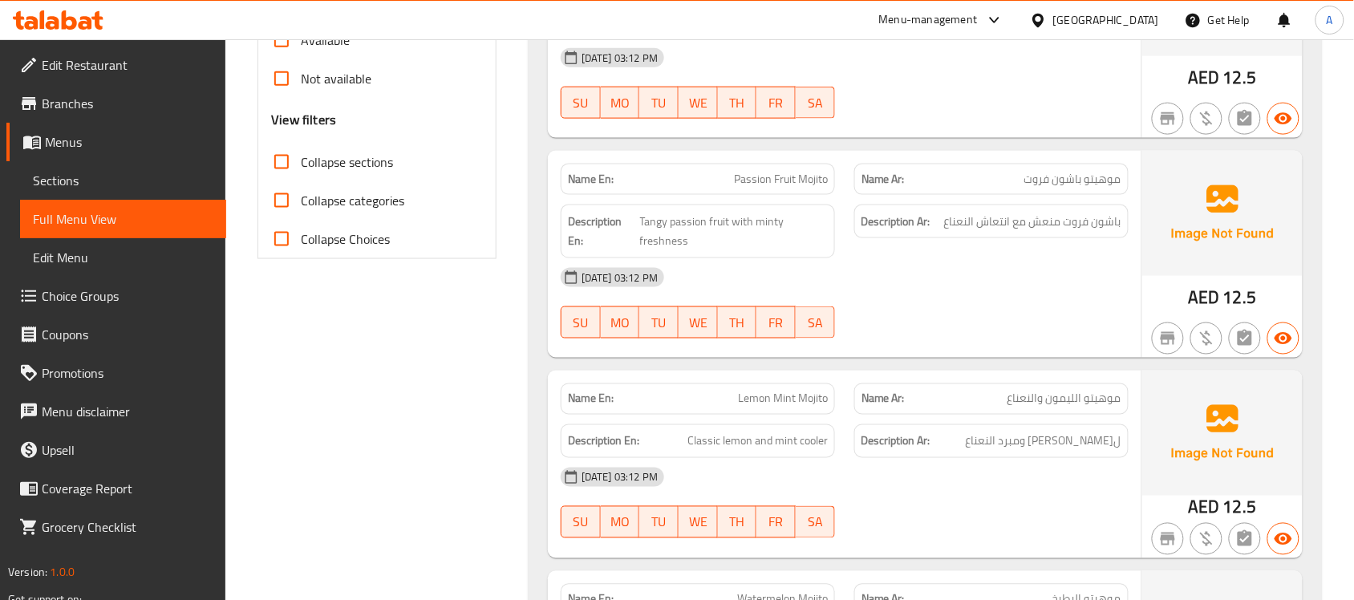
scroll to position [559, 0]
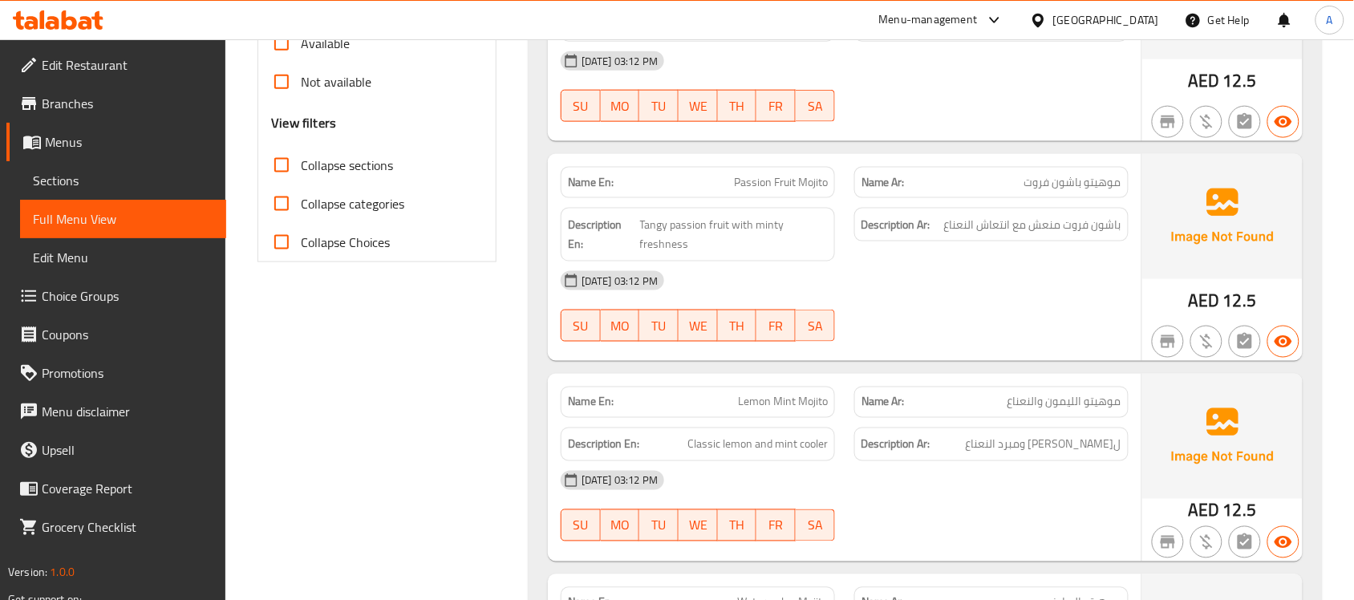
click at [334, 168] on span "Collapse sections" at bounding box center [347, 165] width 92 height 19
click at [301, 168] on input "Collapse sections" at bounding box center [281, 165] width 39 height 39
checkbox input "true"
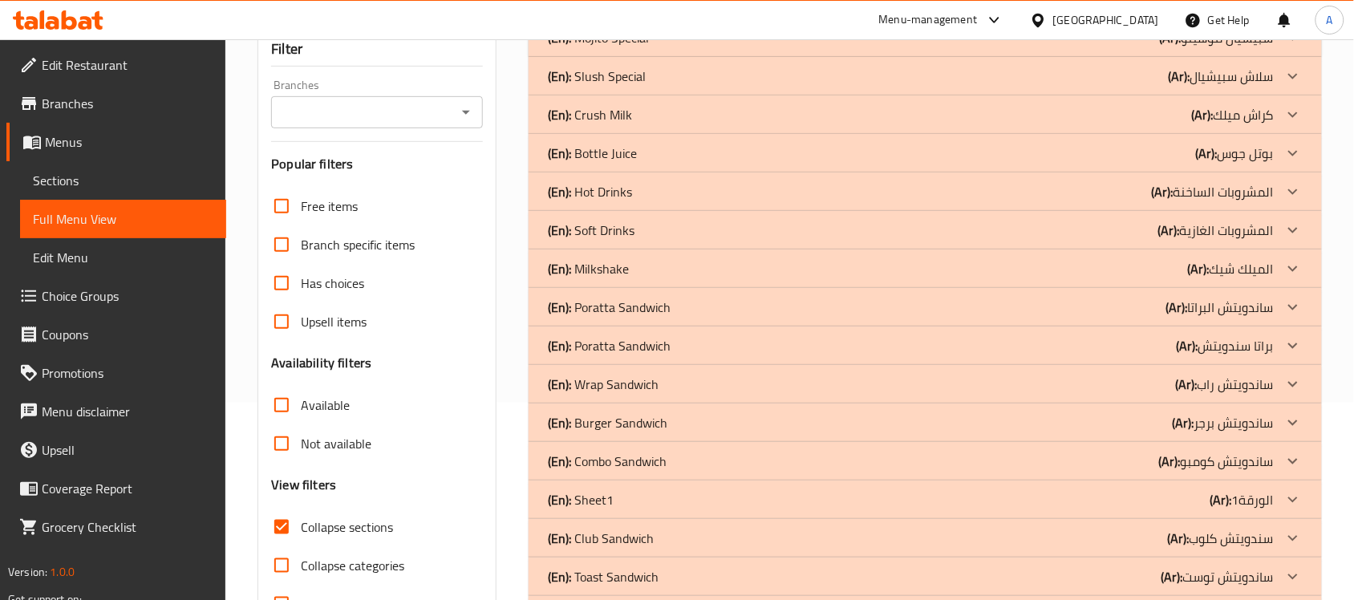
scroll to position [198, 0]
click at [630, 343] on p "(En): Poratta Sandwich" at bounding box center [609, 344] width 123 height 19
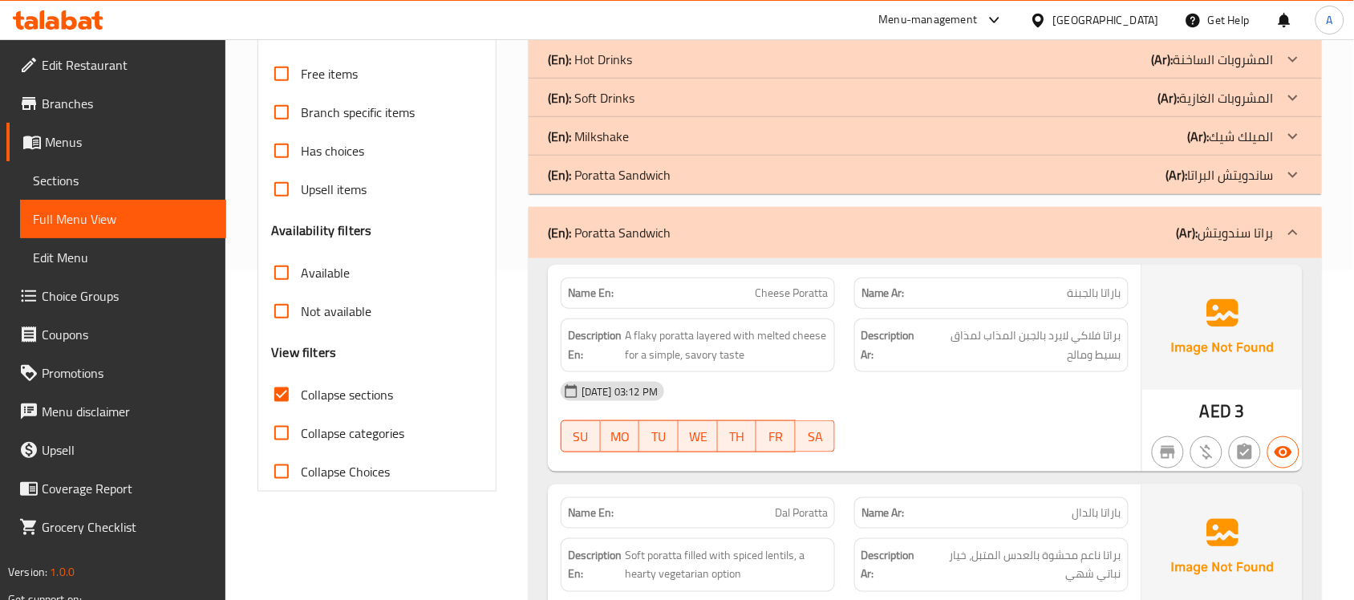
scroll to position [327, 0]
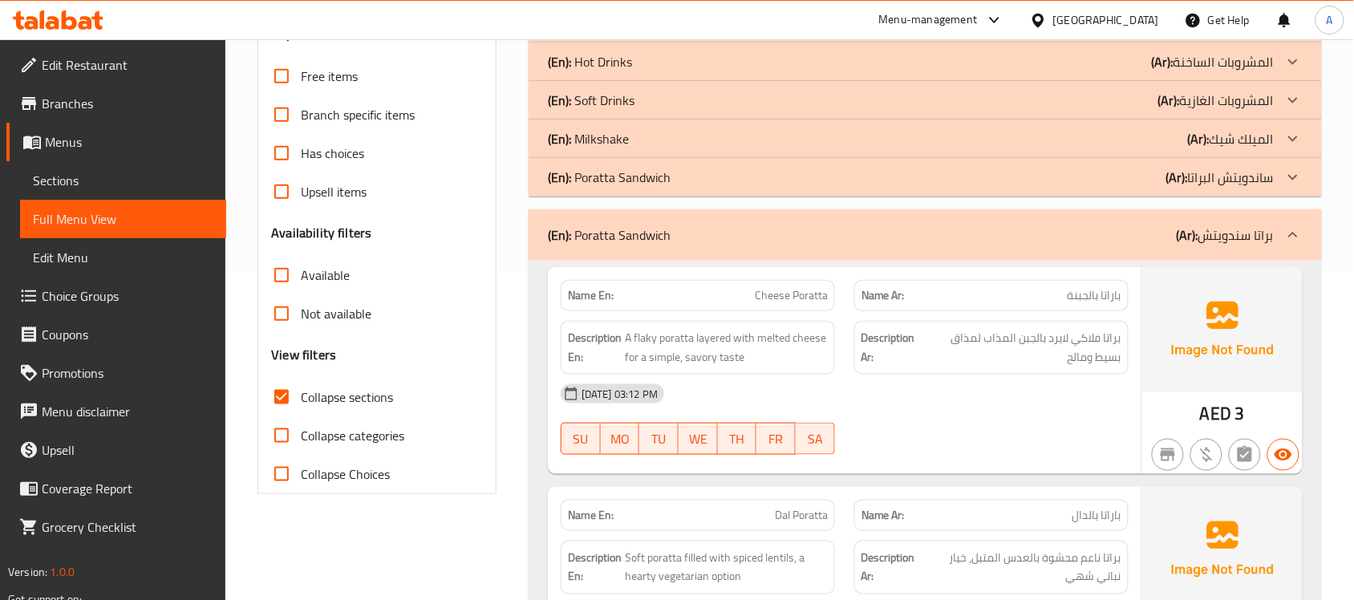
click at [666, 129] on div "(En): Milkshake (Ar): الميلك شيك" at bounding box center [911, 138] width 726 height 19
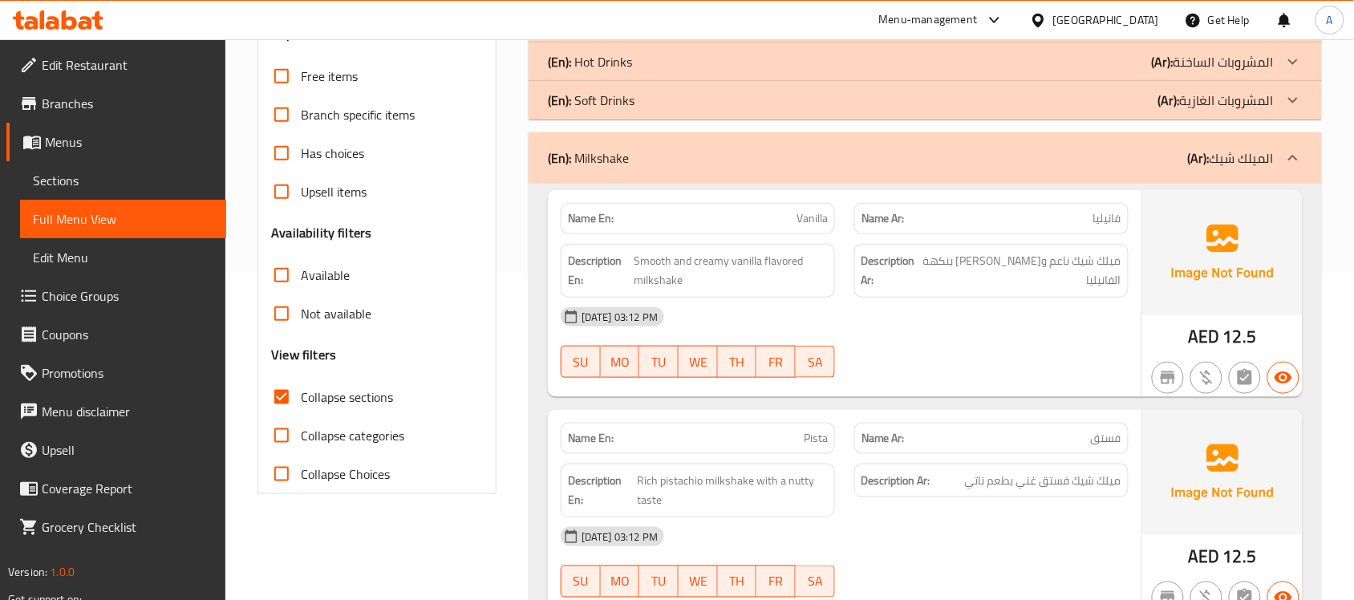
click at [647, 105] on div "(En): Soft Drinks (Ar): المشروبات الغازية" at bounding box center [911, 100] width 726 height 19
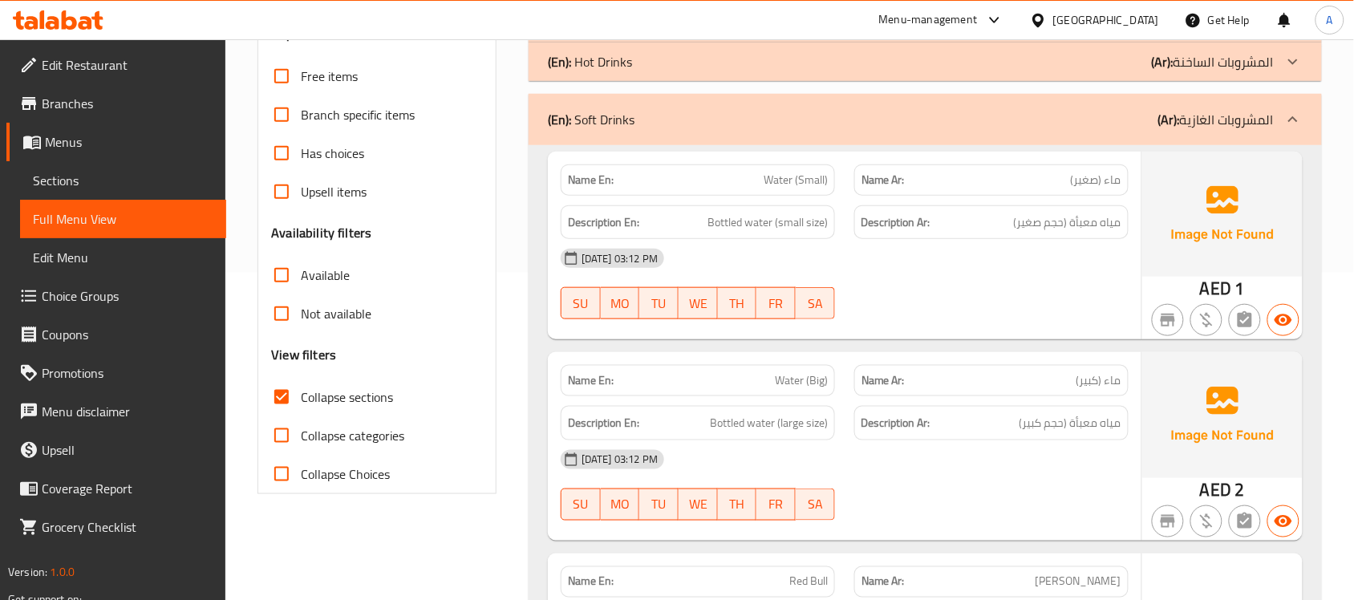
scroll to position [71, 0]
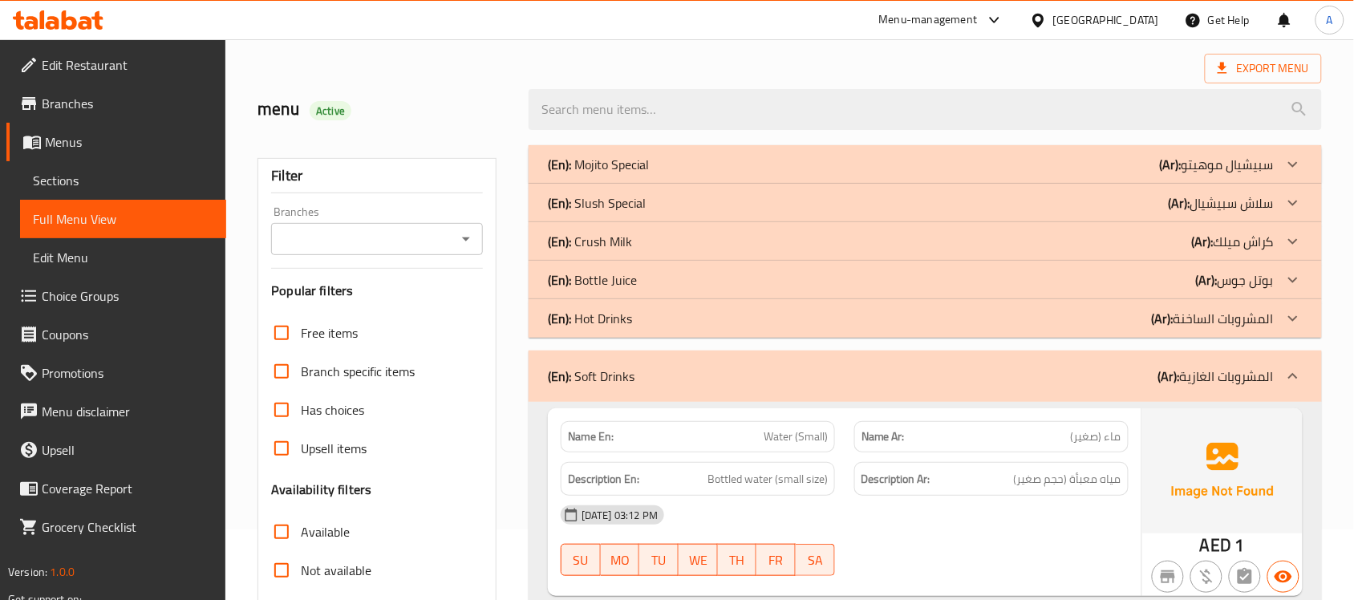
click at [615, 318] on p "(En): Hot Drinks" at bounding box center [590, 318] width 84 height 19
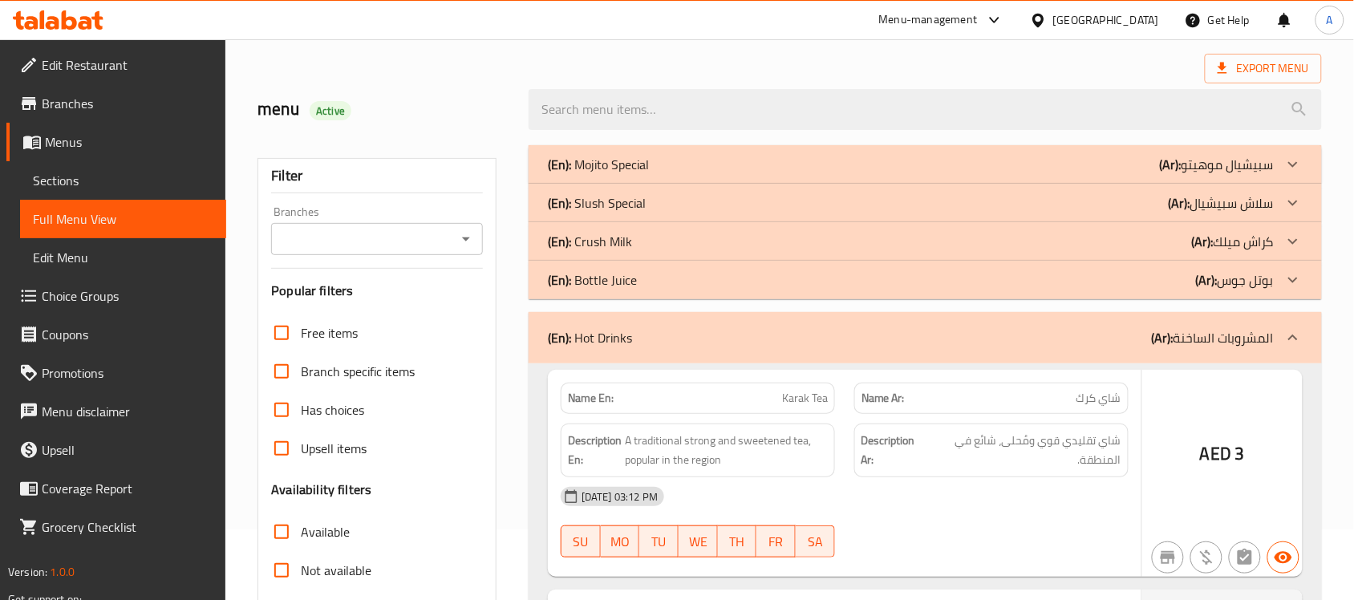
click at [618, 285] on p "(En): Bottle Juice" at bounding box center [592, 279] width 89 height 19
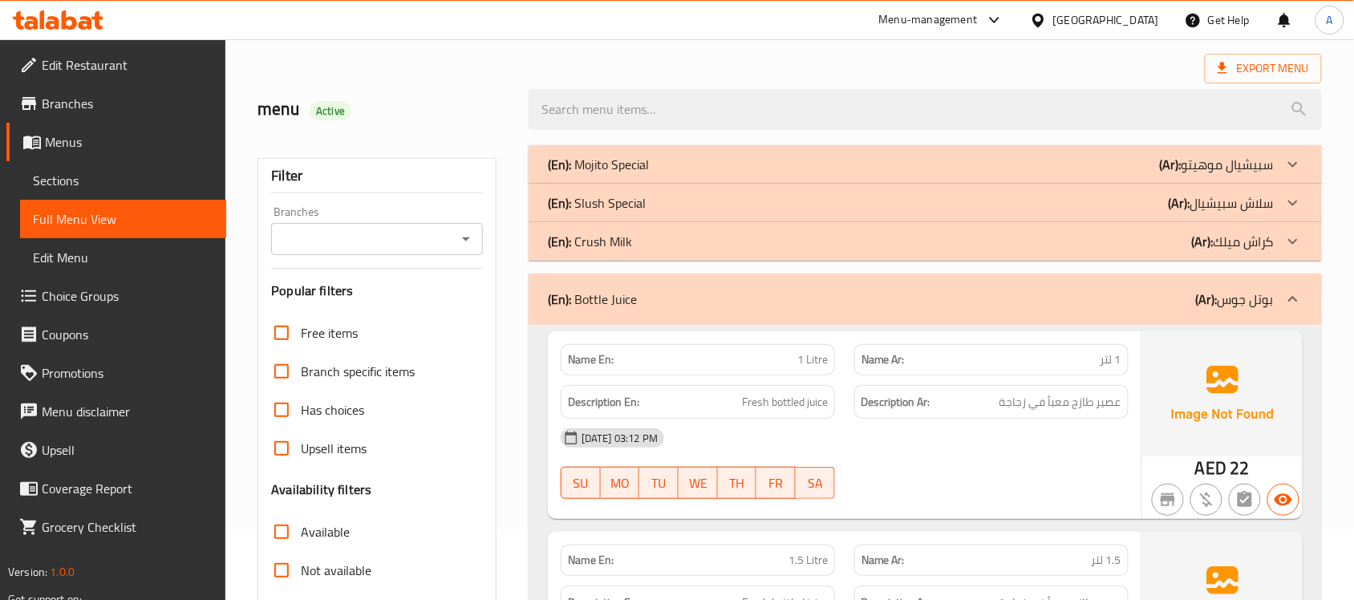
click at [639, 237] on div "(En): Crush Milk (Ar): كراش ميلك" at bounding box center [911, 241] width 726 height 19
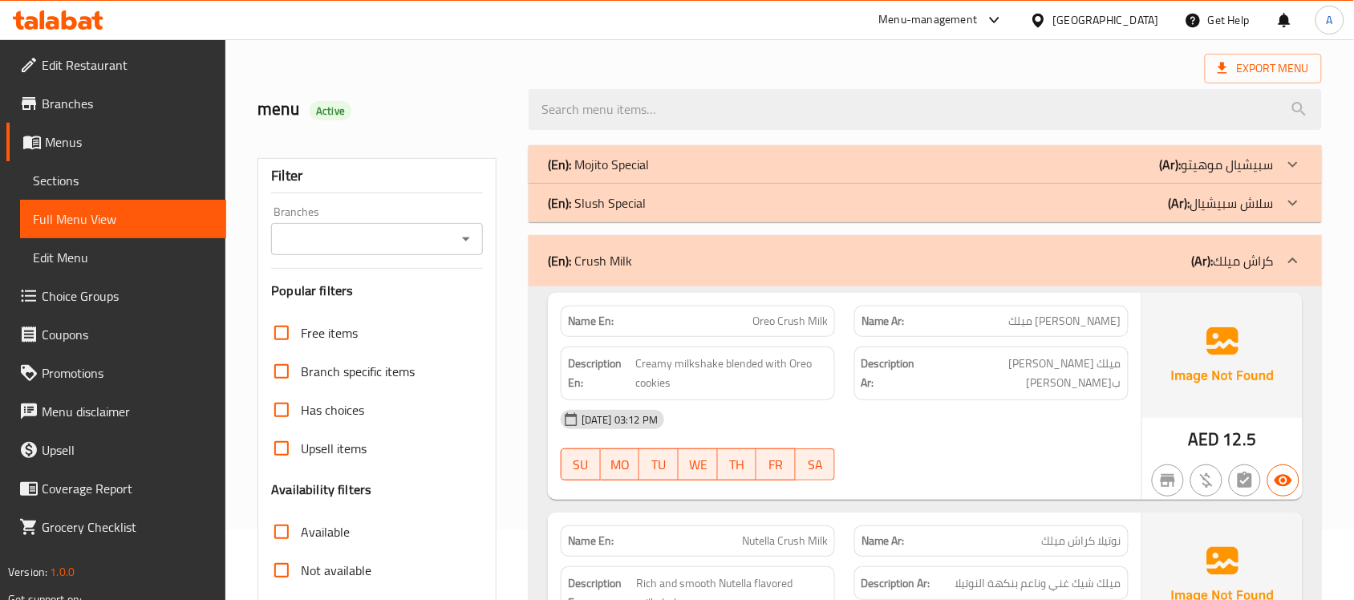
click at [640, 199] on p "(En): Slush Special" at bounding box center [597, 202] width 98 height 19
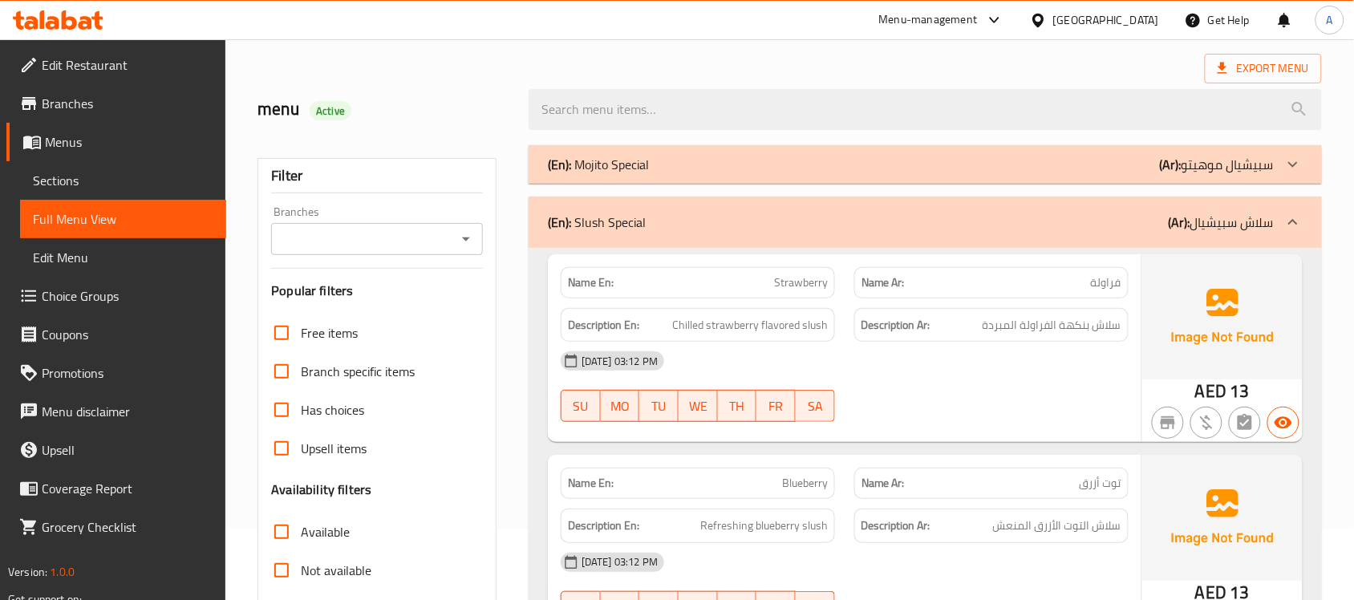
click at [646, 170] on p "(En): Mojito Special" at bounding box center [598, 164] width 101 height 19
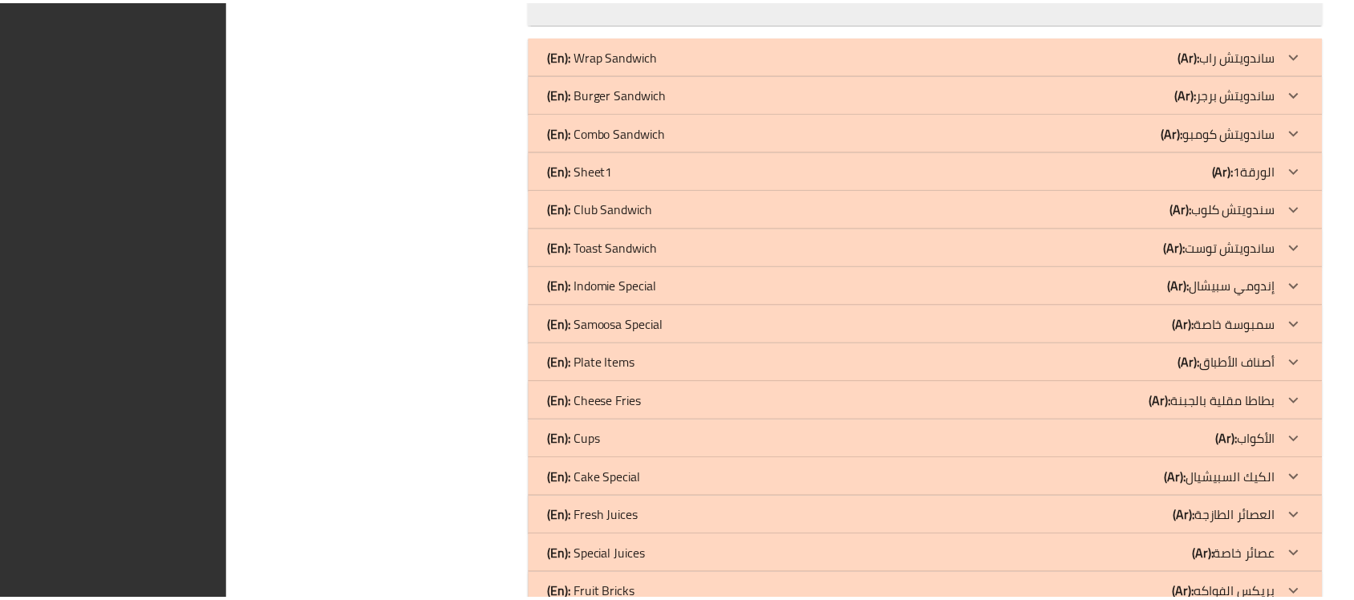
scroll to position [0, 0]
